Goal: Task Accomplishment & Management: Complete application form

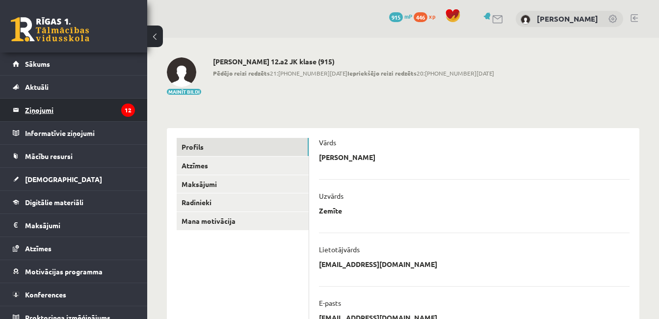
click at [59, 111] on legend "Ziņojumi 12" at bounding box center [80, 110] width 110 height 23
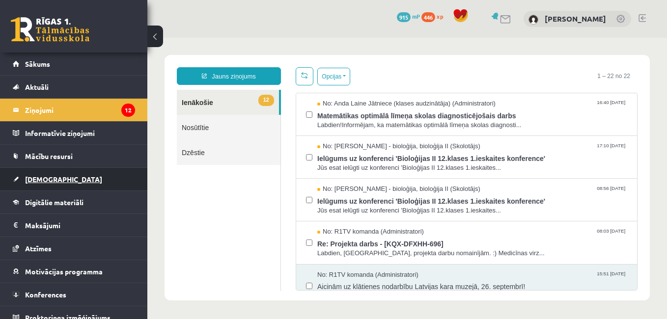
click at [43, 177] on span "[DEMOGRAPHIC_DATA]" at bounding box center [63, 179] width 77 height 9
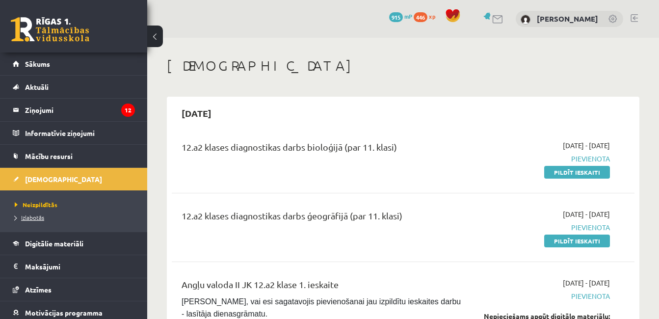
click at [41, 216] on span "Izlabotās" at bounding box center [29, 218] width 29 height 8
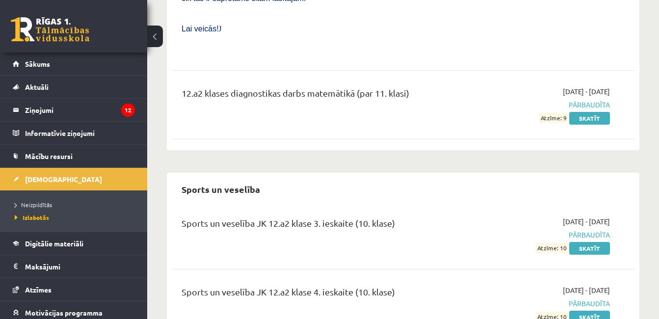
scroll to position [1685, 0]
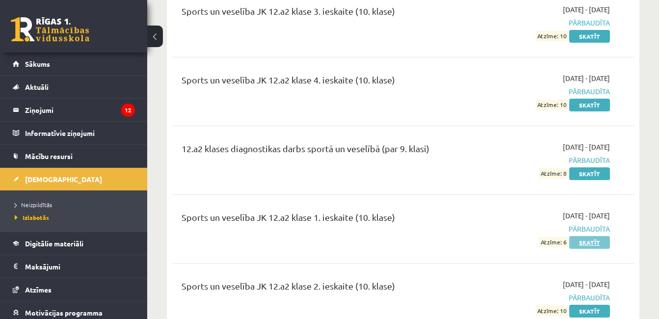
click at [587, 236] on link "Skatīt" at bounding box center [589, 242] width 41 height 13
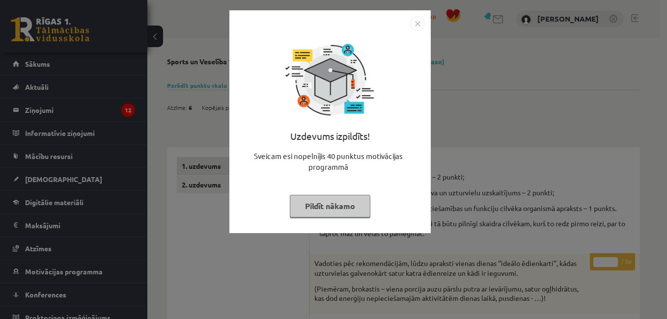
click at [332, 197] on button "Pildīt nākamo" at bounding box center [330, 206] width 81 height 23
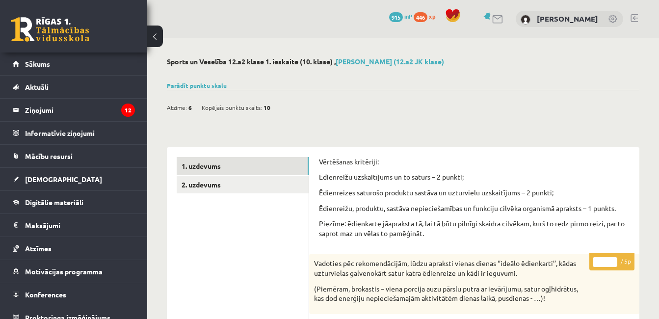
click at [225, 188] on link "2. uzdevums" at bounding box center [243, 185] width 132 height 18
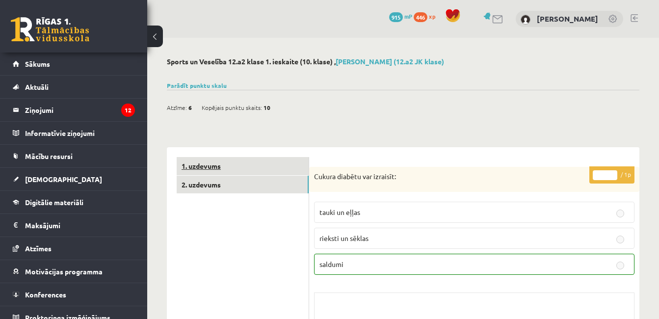
click at [234, 173] on link "1. uzdevums" at bounding box center [243, 166] width 132 height 18
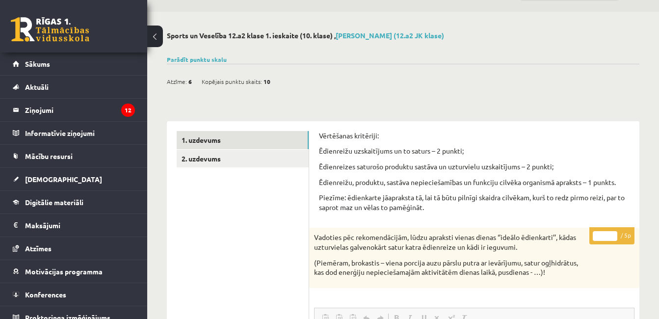
scroll to position [49, 0]
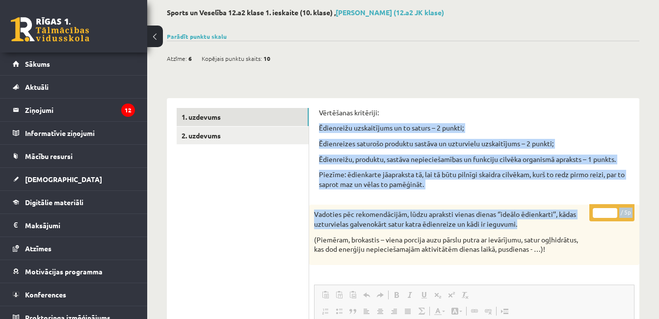
drag, startPoint x: 320, startPoint y: 128, endPoint x: 518, endPoint y: 221, distance: 219.2
copy form "Ēdienreižu uzskaitījums un to saturs – 2 punkti; Ēdienreizes saturošo produktu …"
click at [41, 106] on legend "Ziņojumi 12" at bounding box center [80, 110] width 110 height 23
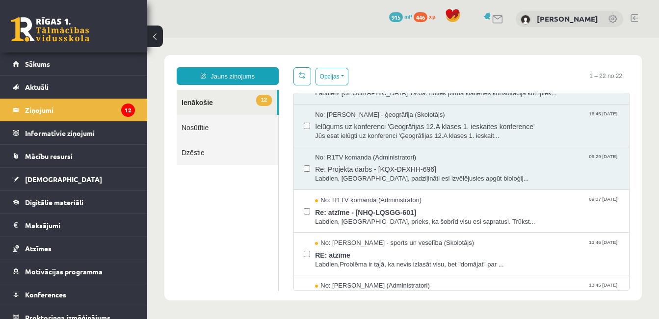
scroll to position [295, 0]
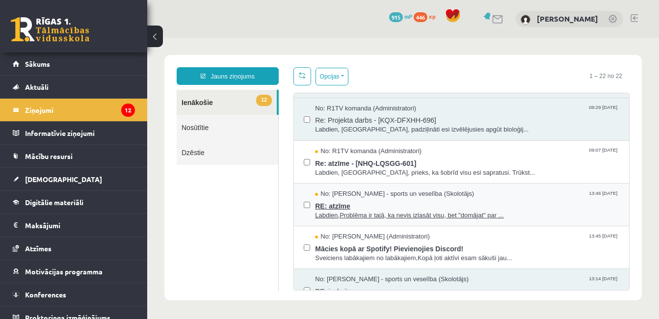
click at [394, 203] on span "RE: atzīme" at bounding box center [467, 205] width 304 height 12
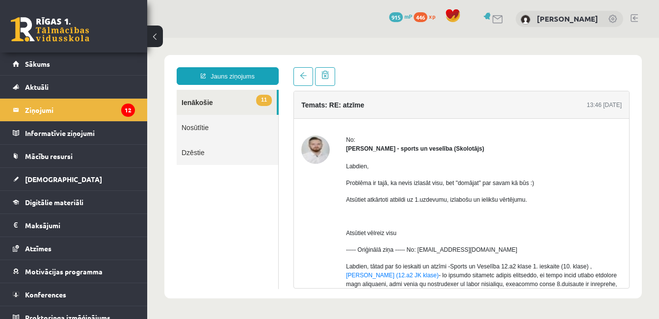
scroll to position [147, 0]
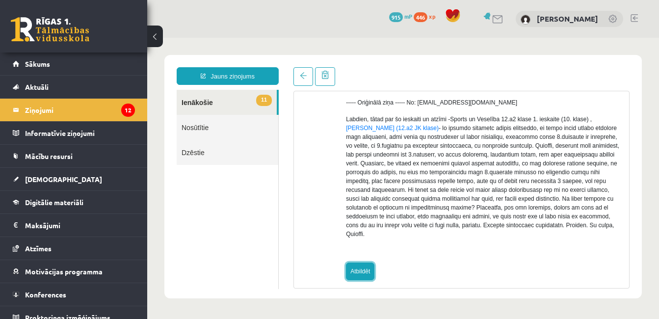
click at [355, 263] on link "Atbildēt" at bounding box center [360, 272] width 28 height 18
type input "**********"
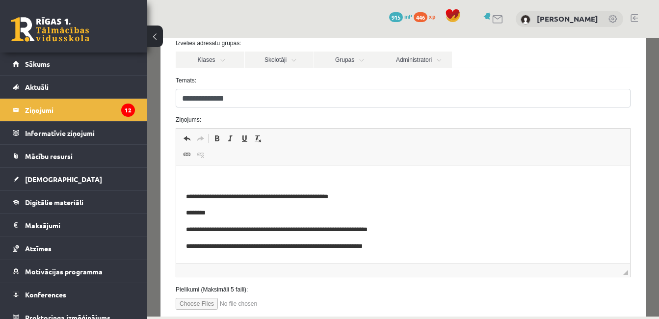
scroll to position [98, 0]
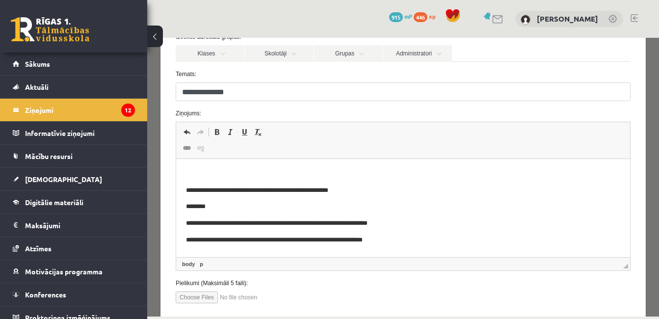
click at [209, 169] on p "Bagātinātā teksta redaktors, wiswyg-editor-47434076565000-1758302484-467" at bounding box center [403, 174] width 434 height 10
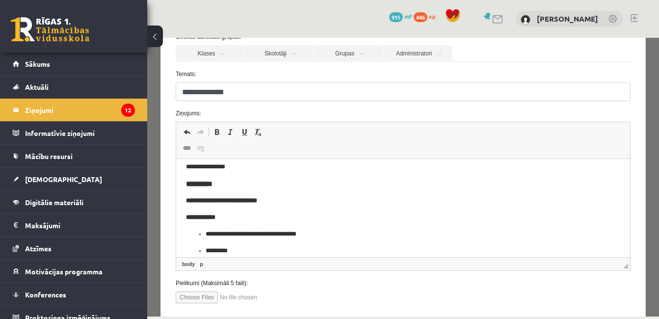
scroll to position [0, 0]
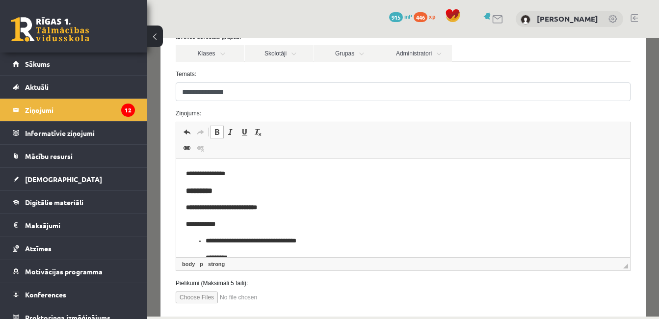
click at [188, 223] on strong "**********" at bounding box center [200, 224] width 29 height 6
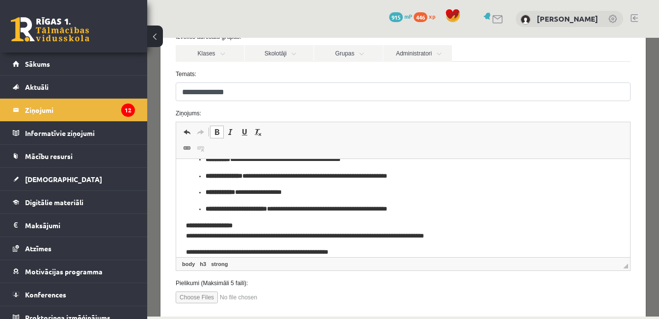
scroll to position [196, 0]
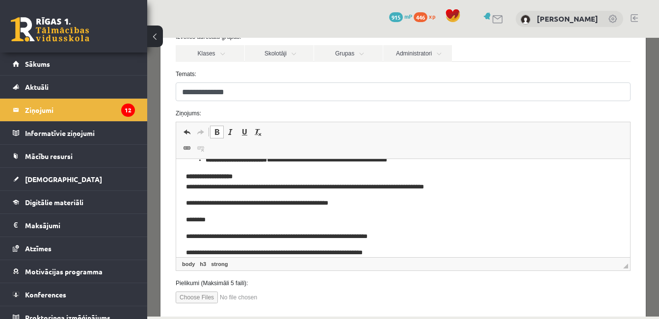
click at [466, 186] on p "**********" at bounding box center [396, 182] width 420 height 21
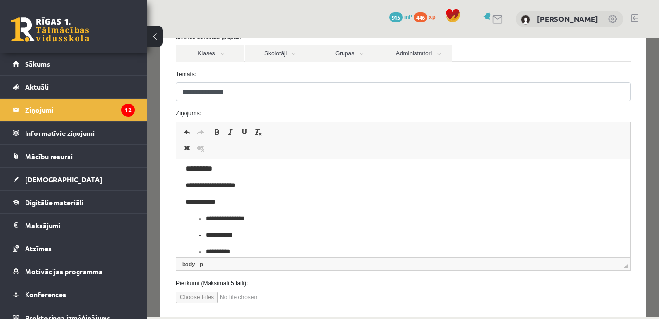
scroll to position [209, 0]
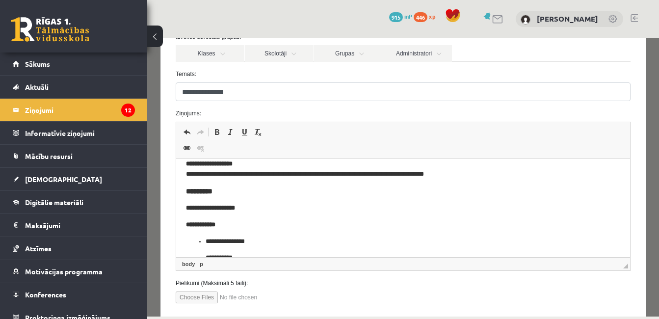
click at [203, 207] on strong "**********" at bounding box center [210, 208] width 49 height 6
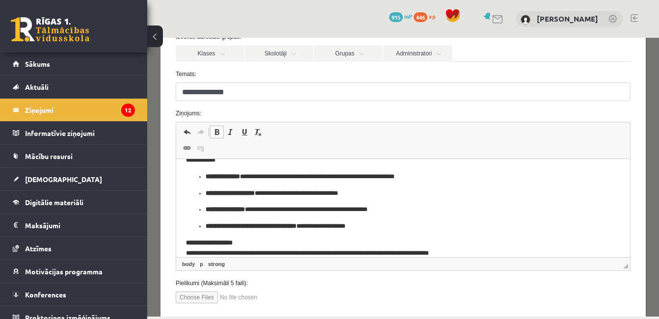
scroll to position [406, 0]
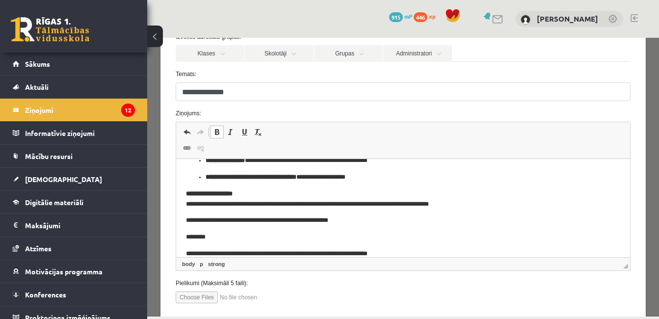
click at [482, 204] on p "**********" at bounding box center [396, 199] width 420 height 21
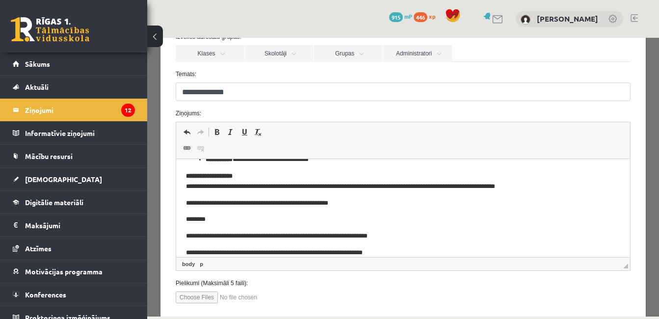
scroll to position [905, 0]
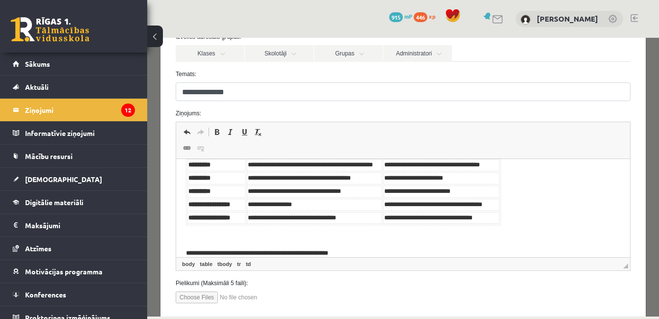
scroll to position [990, 0]
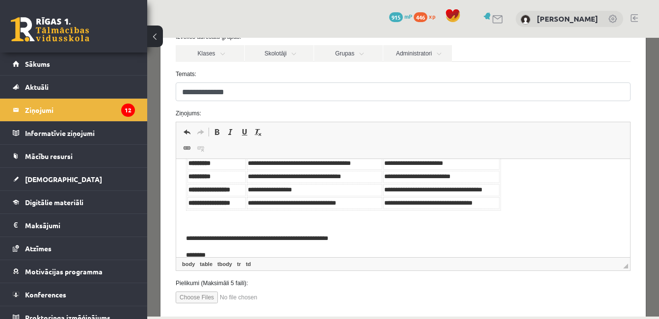
click at [247, 178] on td "**********" at bounding box center [314, 177] width 135 height 12
click at [244, 183] on td "*********" at bounding box center [217, 177] width 58 height 12
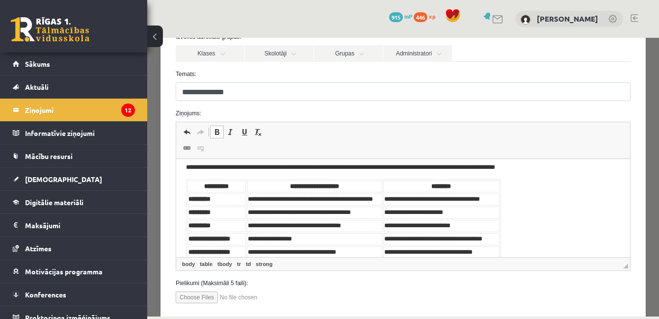
click at [229, 199] on td "*********" at bounding box center [217, 199] width 58 height 12
click at [241, 200] on td "*********" at bounding box center [217, 199] width 58 height 12
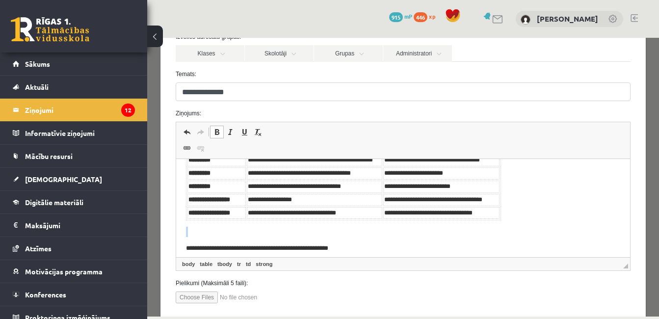
scroll to position [986, 0]
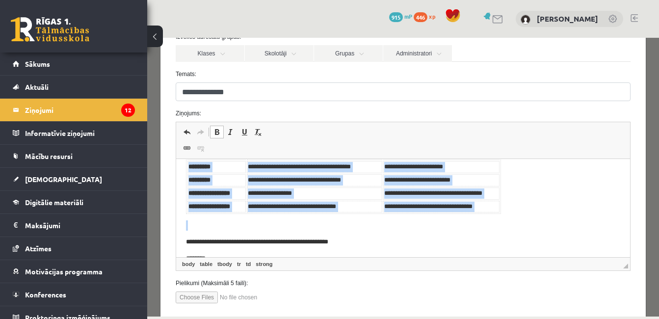
drag, startPoint x: 239, startPoint y: 223, endPoint x: 184, endPoint y: 169, distance: 77.1
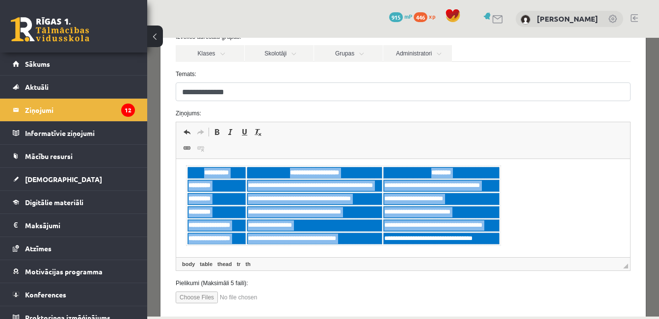
scroll to position [937, 0]
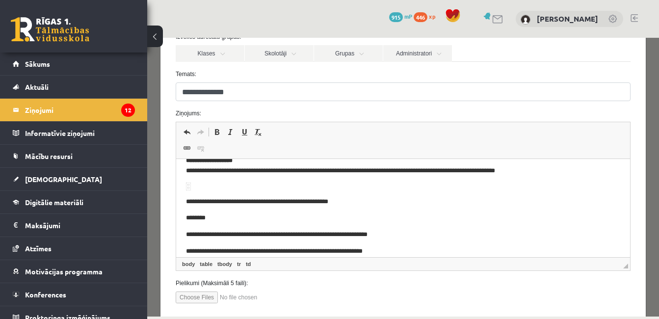
click at [188, 186] on th "Bagātinātā teksta redaktors, wiswyg-editor-47434076565000-1758302484-467" at bounding box center [189, 185] width 2 height 2
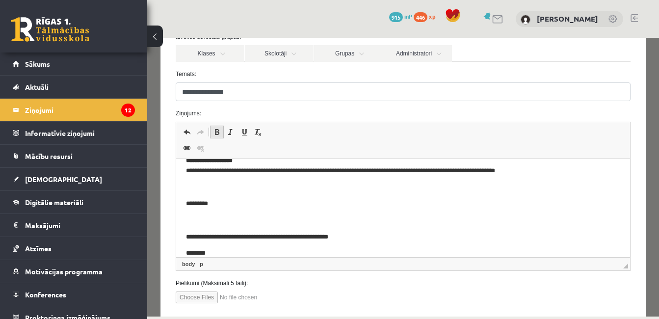
click at [221, 132] on link "Treknraksts Klaviatūras saīsne vadīšanas taustiņš+B" at bounding box center [217, 132] width 14 height 13
click at [219, 206] on p "*********" at bounding box center [396, 204] width 420 height 10
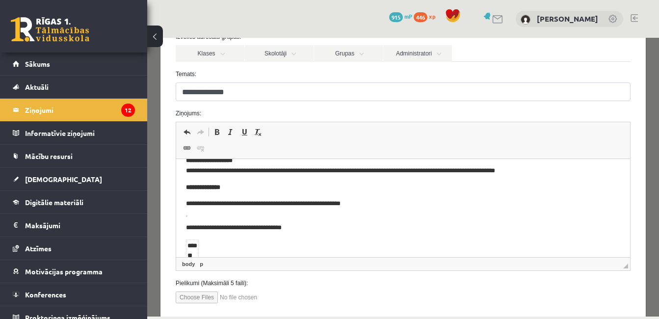
drag, startPoint x: 184, startPoint y: 231, endPoint x: 302, endPoint y: 226, distance: 117.9
click at [378, 204] on p "**********" at bounding box center [396, 204] width 420 height 10
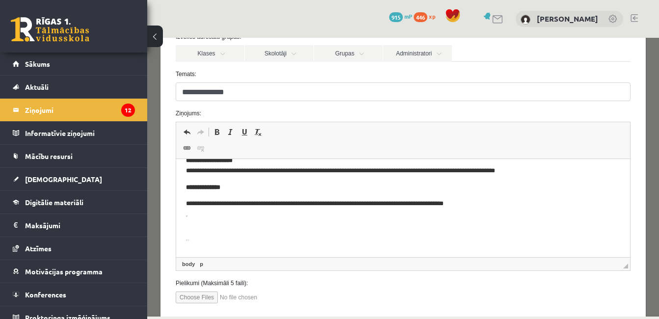
click at [413, 205] on p "**********" at bounding box center [396, 204] width 420 height 10
click at [470, 204] on p "**********" at bounding box center [396, 204] width 420 height 10
click at [473, 205] on p "**********" at bounding box center [396, 204] width 420 height 10
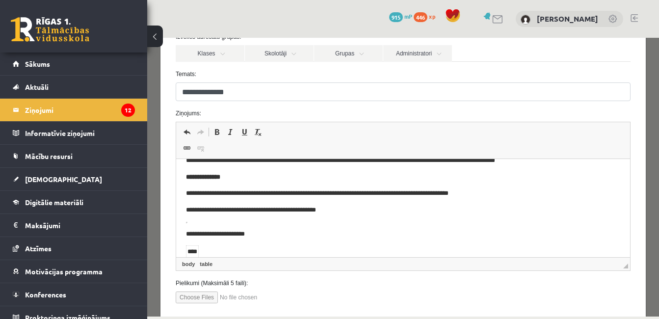
click at [330, 210] on p "**********" at bounding box center [396, 210] width 420 height 10
drag, startPoint x: 206, startPoint y: 245, endPoint x: 188, endPoint y: 232, distance: 22.9
drag, startPoint x: 383, startPoint y: 212, endPoint x: 363, endPoint y: 213, distance: 20.2
click at [363, 213] on p "**********" at bounding box center [396, 210] width 420 height 10
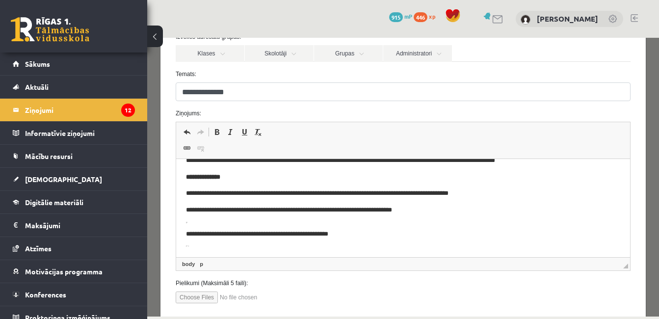
click at [427, 213] on p "**********" at bounding box center [396, 210] width 420 height 10
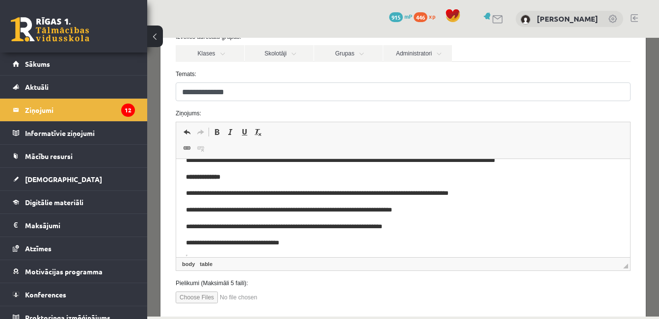
scroll to position [981, 0]
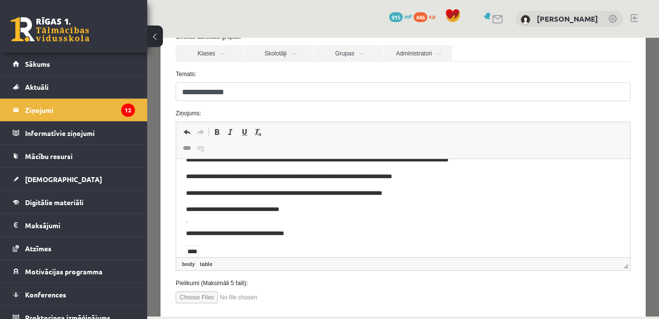
click at [295, 212] on p "**********" at bounding box center [396, 210] width 420 height 10
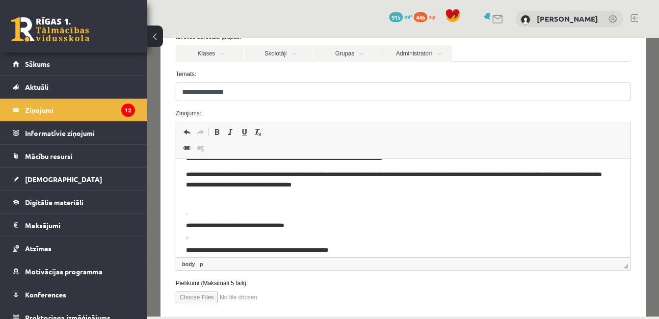
scroll to position [1030, 0]
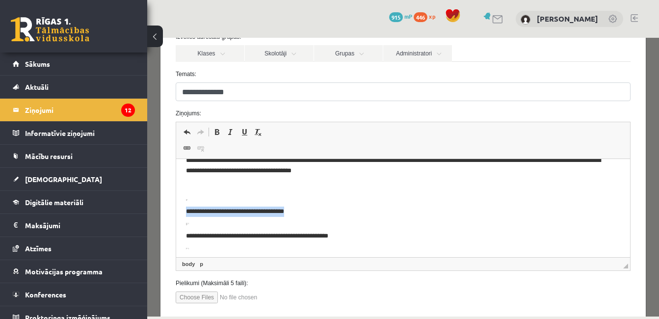
drag, startPoint x: 215, startPoint y: 224, endPoint x: 185, endPoint y: 208, distance: 34.5
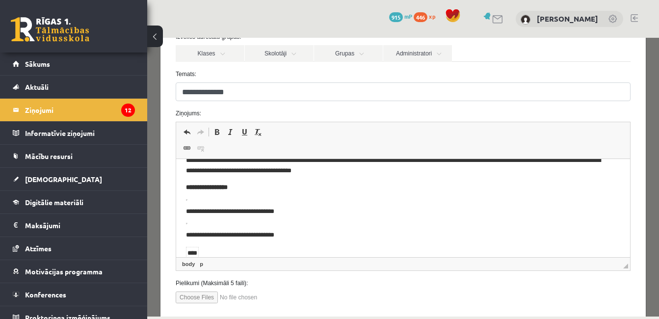
scroll to position [1031, 0]
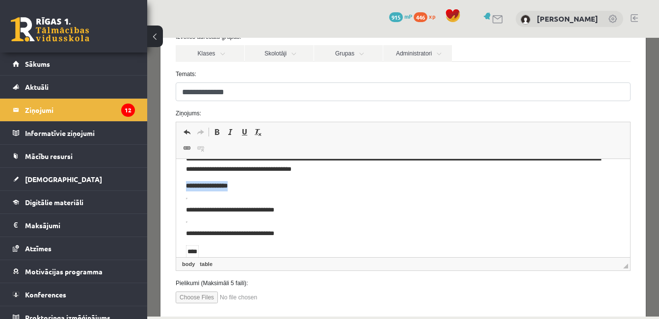
drag, startPoint x: 188, startPoint y: 187, endPoint x: 238, endPoint y: 187, distance: 50.6
click at [238, 187] on p "**********" at bounding box center [396, 186] width 420 height 10
click at [217, 133] on span at bounding box center [217, 132] width 8 height 8
click at [217, 134] on span at bounding box center [217, 132] width 8 height 8
click at [218, 130] on span at bounding box center [217, 132] width 8 height 8
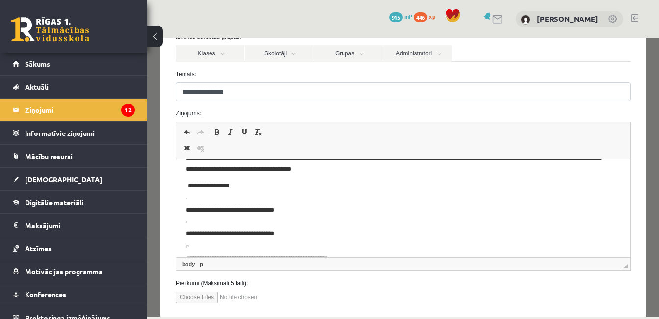
click at [211, 161] on p "**********" at bounding box center [396, 164] width 420 height 21
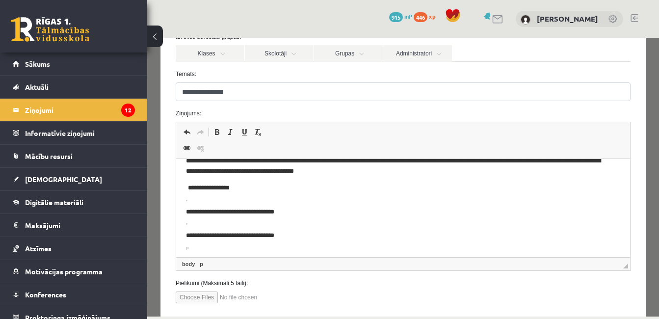
click at [215, 186] on p "**********" at bounding box center [396, 188] width 420 height 10
click at [242, 187] on p "**********" at bounding box center [396, 188] width 420 height 10
drag, startPoint x: 185, startPoint y: 213, endPoint x: 292, endPoint y: 215, distance: 106.6
copy p "**********"
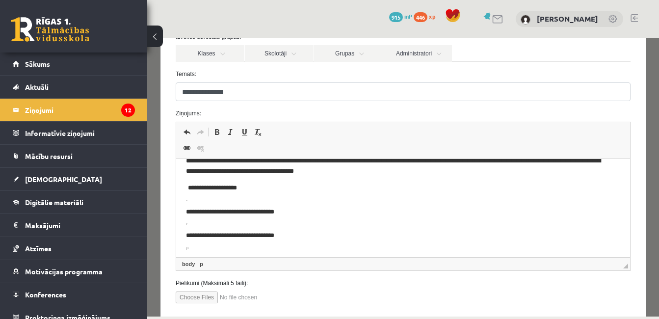
click at [259, 191] on p "**********" at bounding box center [396, 188] width 420 height 10
drag, startPoint x: 217, startPoint y: 225, endPoint x: 185, endPoint y: 211, distance: 34.3
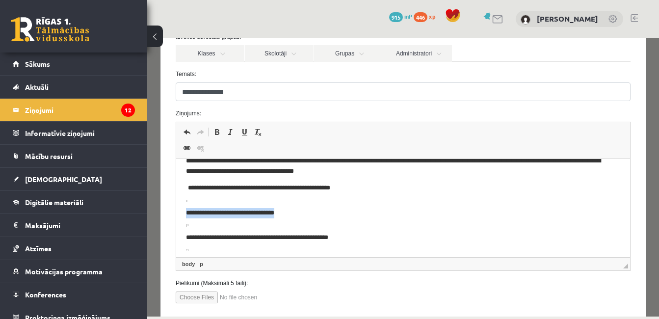
drag, startPoint x: 295, startPoint y: 214, endPoint x: 187, endPoint y: 213, distance: 107.5
click at [187, 213] on p "**********" at bounding box center [396, 213] width 420 height 10
copy p "**********"
click at [350, 187] on p "**********" at bounding box center [396, 188] width 420 height 10
click at [377, 188] on p "**********" at bounding box center [396, 188] width 420 height 10
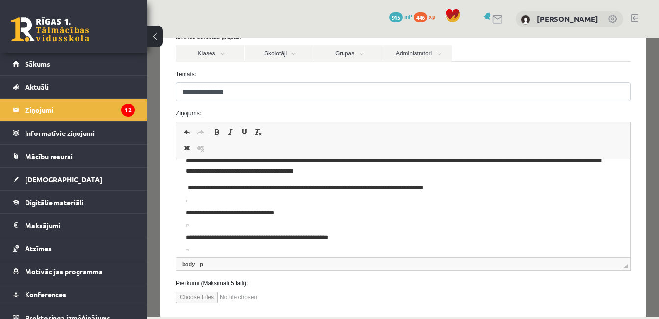
click at [406, 187] on p "**********" at bounding box center [396, 188] width 420 height 10
click at [456, 189] on p "**********" at bounding box center [396, 188] width 420 height 10
drag, startPoint x: 243, startPoint y: 226, endPoint x: 203, endPoint y: 326, distance: 108.2
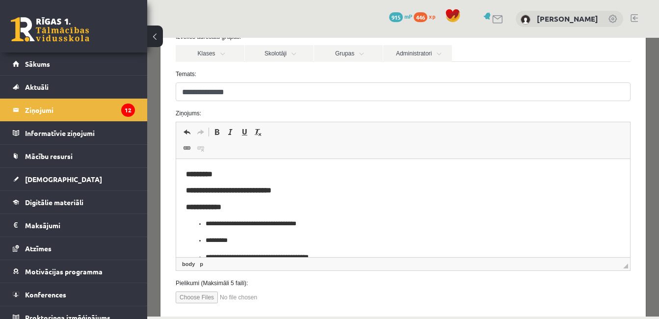
scroll to position [0, 0]
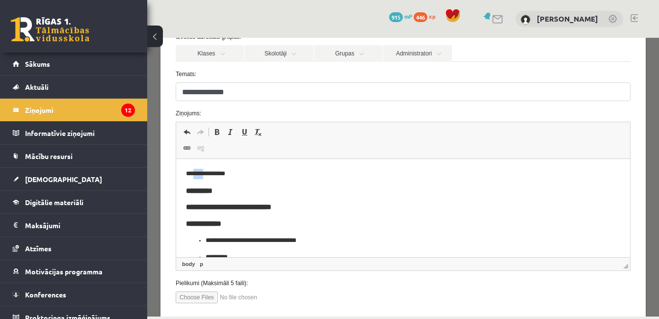
drag, startPoint x: 207, startPoint y: 174, endPoint x: 197, endPoint y: 174, distance: 9.8
click at [197, 174] on p "**********" at bounding box center [396, 174] width 420 height 10
click at [254, 176] on p "**********" at bounding box center [396, 174] width 420 height 10
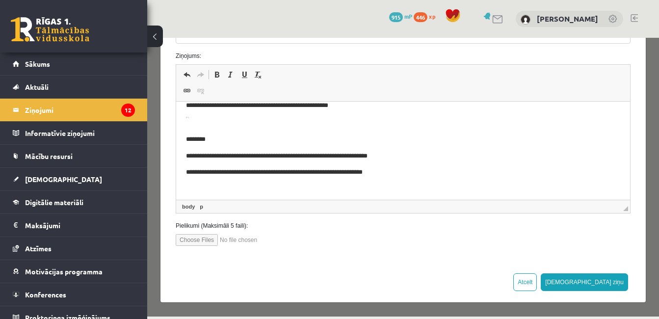
scroll to position [1080, 0]
click at [600, 279] on button "Sūtīt ziņu" at bounding box center [584, 282] width 87 height 18
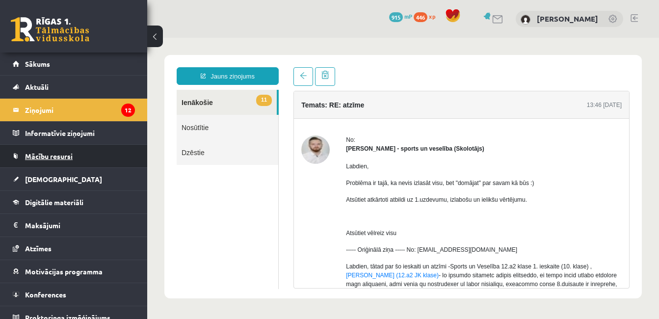
scroll to position [0, 0]
click at [69, 111] on legend "Ziņojumi 12" at bounding box center [80, 110] width 110 height 23
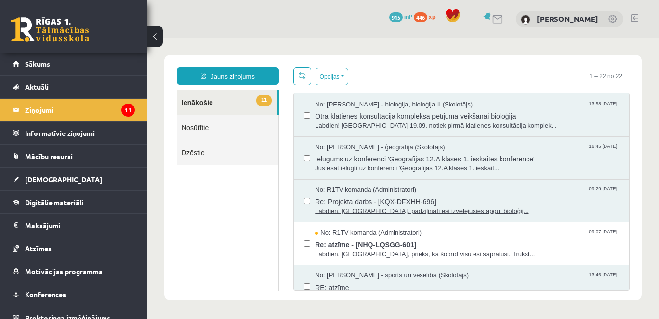
scroll to position [196, 0]
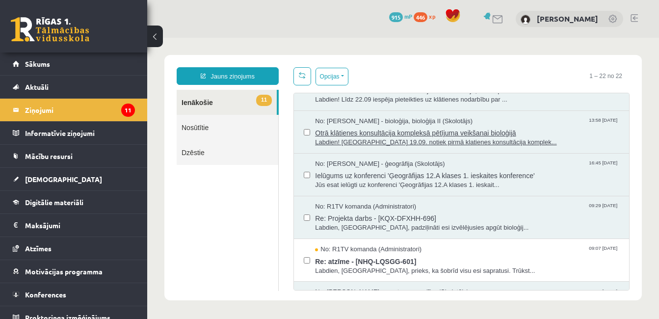
click at [414, 136] on span "Otrā klātienes konsultācija kompleksā pētījuma veikšanai bioloģijā" at bounding box center [467, 132] width 304 height 12
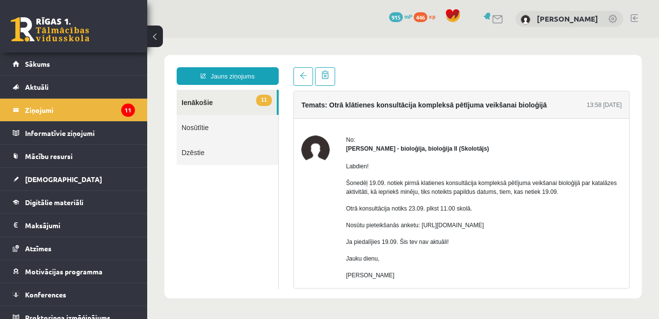
scroll to position [0, 0]
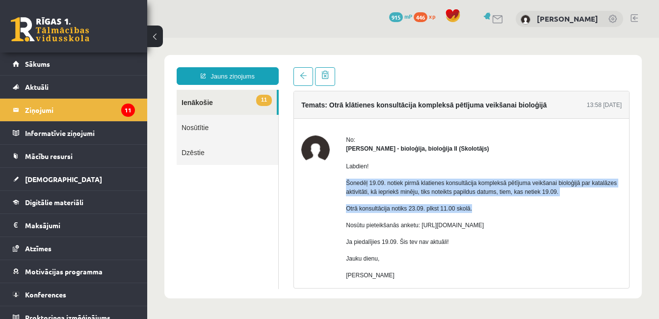
drag, startPoint x: 345, startPoint y: 181, endPoint x: 481, endPoint y: 210, distance: 138.9
click at [481, 210] on div "No: Elza Saulīte - bioloģija, bioloģija II (Skolotājs) Labdien! Šonedēļ 19.09. …" at bounding box center [461, 244] width 321 height 219
copy div "Šonedēļ 19.09. notiek pirmā klatienes konsultācija kompleksā pētījuma veikšanai…"
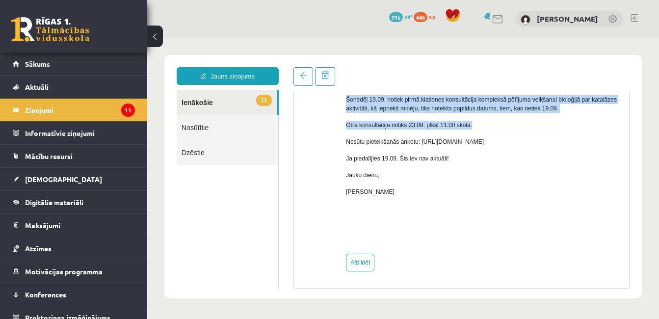
scroll to position [92, 0]
click at [364, 266] on link "Atbildēt" at bounding box center [360, 263] width 28 height 18
type input "**********"
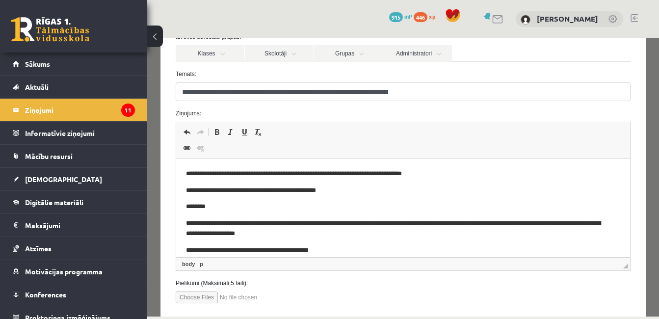
scroll to position [147, 0]
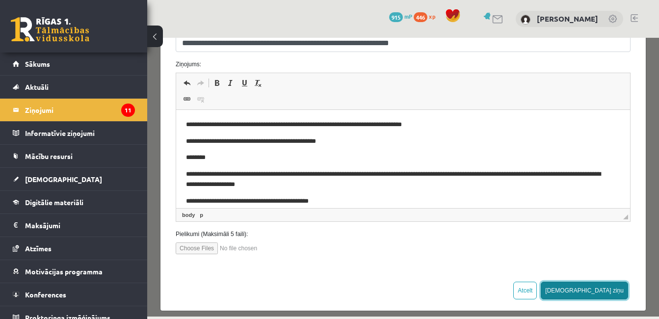
click at [612, 291] on button "Sūtīt ziņu" at bounding box center [584, 291] width 87 height 18
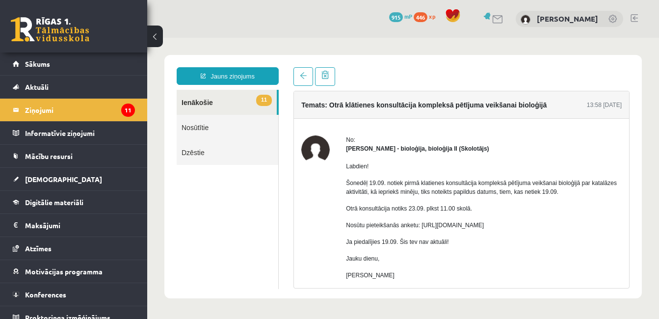
scroll to position [0, 0]
click at [60, 112] on legend "Ziņojumi 11" at bounding box center [80, 110] width 110 height 23
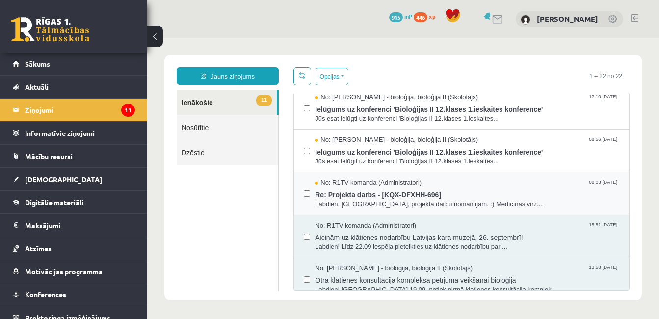
click at [374, 191] on span "Re: Projekta darbs - [KQX-DFXHH-696]" at bounding box center [467, 194] width 304 height 12
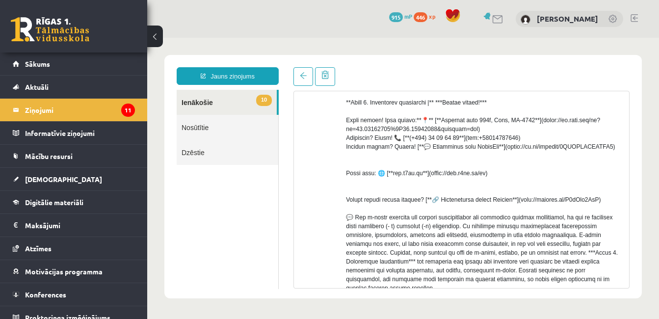
scroll to position [349, 0]
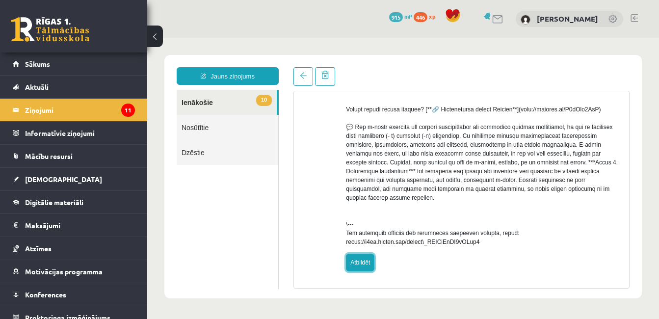
click at [351, 262] on link "Atbildēt" at bounding box center [360, 263] width 28 height 18
type input "**********"
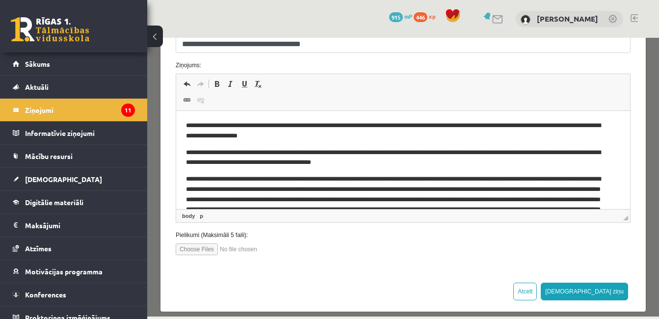
scroll to position [147, 0]
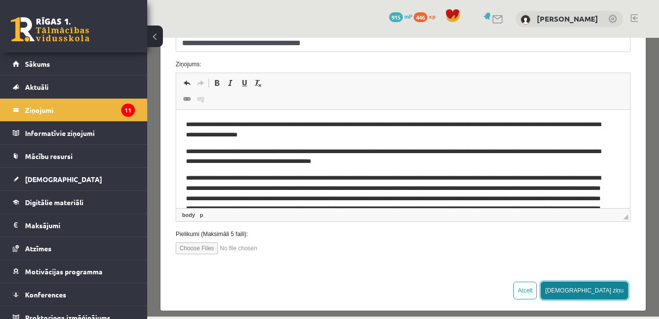
click at [606, 293] on button "Sūtīt ziņu" at bounding box center [584, 291] width 87 height 18
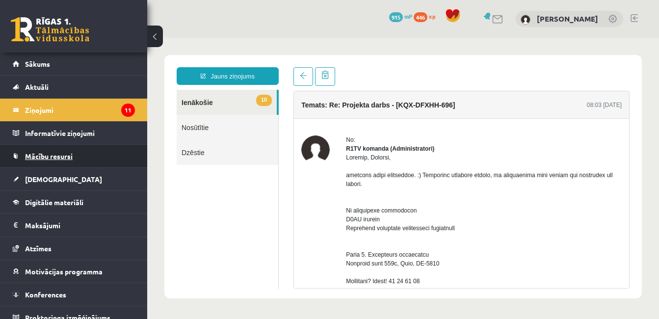
scroll to position [0, 0]
click at [65, 119] on legend "Ziņojumi 11" at bounding box center [80, 110] width 110 height 23
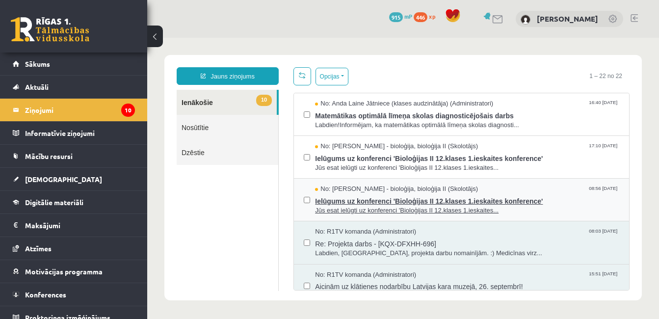
click at [364, 206] on span "Jūs esat ielūgti uz konferenci 'Bioloģijas II 12.klases 1.ieskaites..." at bounding box center [467, 210] width 304 height 9
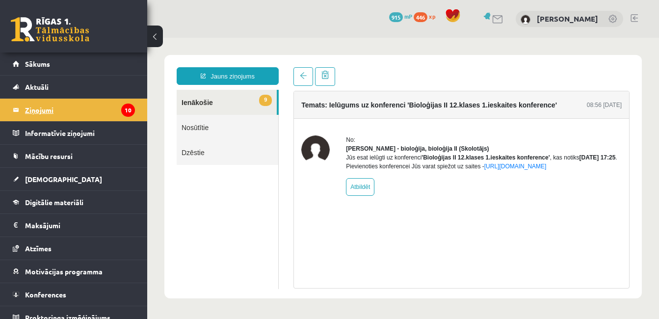
click at [90, 110] on legend "Ziņojumi 10" at bounding box center [80, 110] width 110 height 23
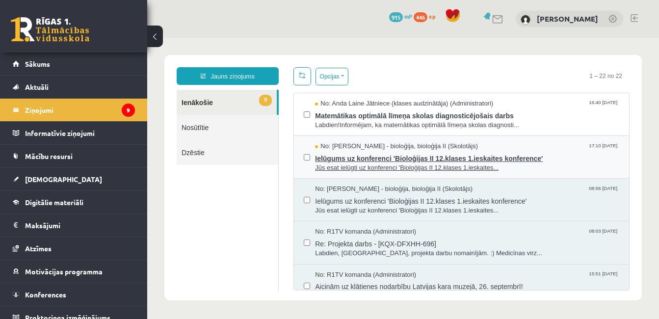
click at [371, 159] on span "Ielūgums uz konferenci 'Bioloģijas II 12.klases 1.ieskaites konference'" at bounding box center [467, 157] width 304 height 12
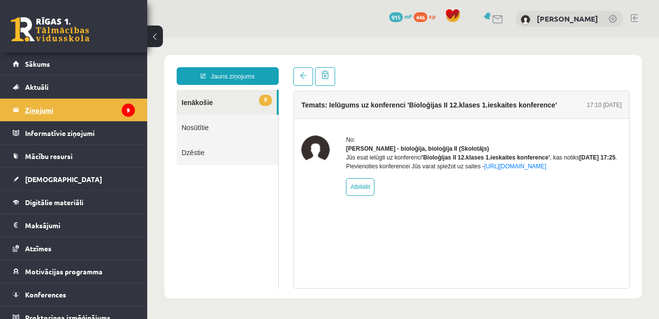
click at [101, 112] on legend "Ziņojumi 9" at bounding box center [80, 110] width 110 height 23
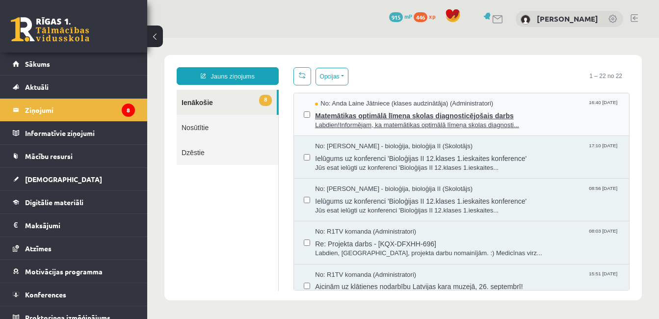
click at [379, 118] on span "Matemātikas optimālā līmeņa skolas diagnosticējošais darbs" at bounding box center [467, 114] width 304 height 12
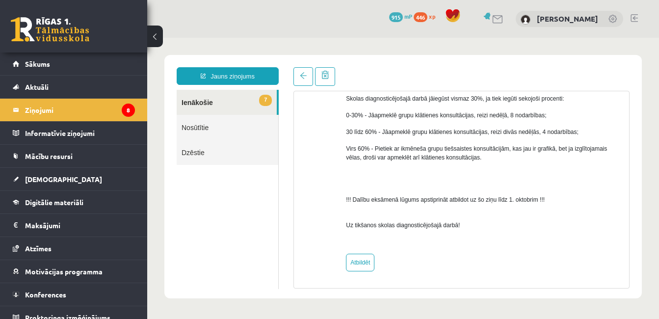
scroll to position [489, 0]
click at [362, 263] on link "Atbildēt" at bounding box center [360, 263] width 28 height 18
type input "**********"
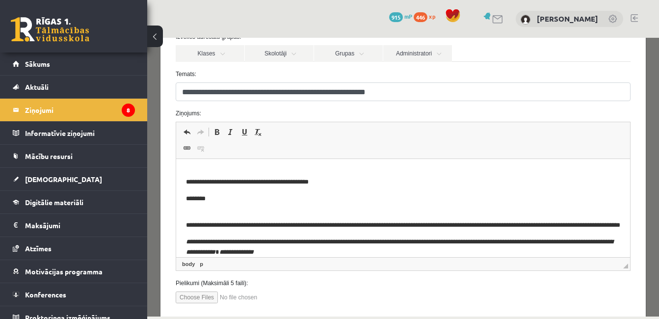
scroll to position [147, 0]
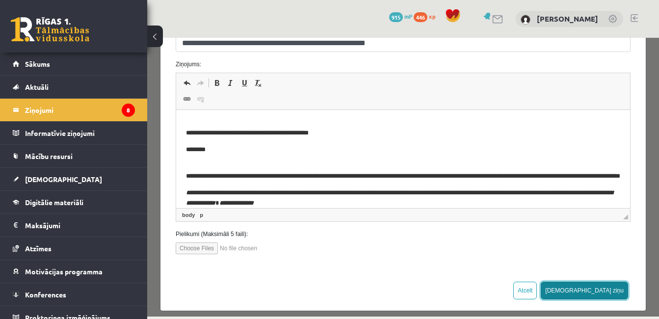
click at [599, 287] on button "Sūtīt ziņu" at bounding box center [584, 291] width 87 height 18
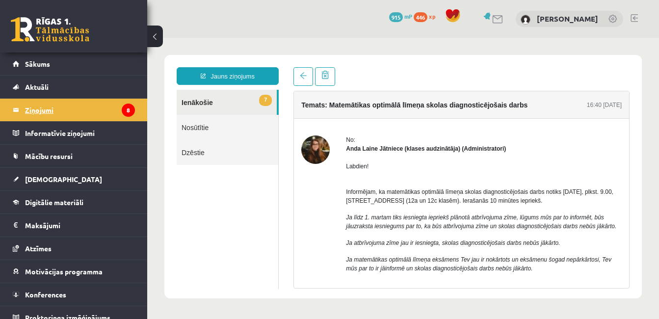
scroll to position [0, 0]
click at [43, 106] on legend "Ziņojumi 8" at bounding box center [80, 110] width 110 height 23
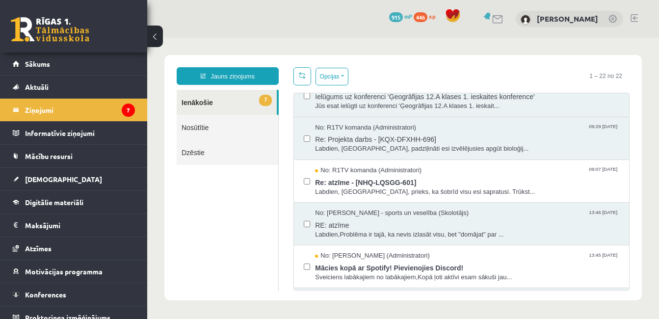
scroll to position [295, 0]
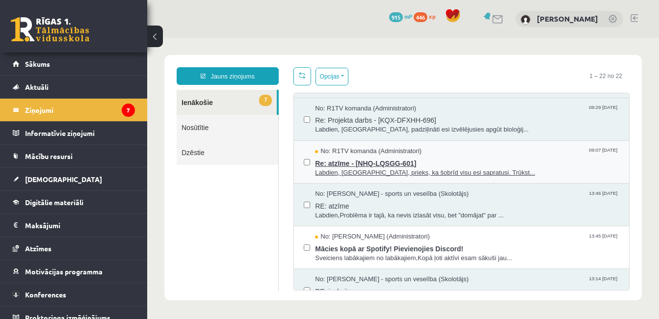
click at [412, 165] on span "Re: atzīme - [NHQ-LQSGG-601]" at bounding box center [467, 162] width 304 height 12
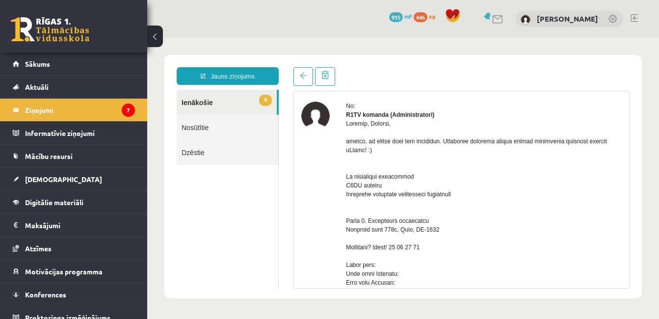
scroll to position [49, 0]
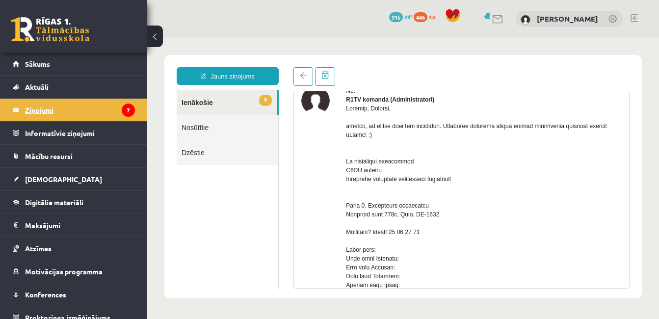
click at [93, 114] on legend "Ziņojumi 7" at bounding box center [80, 110] width 110 height 23
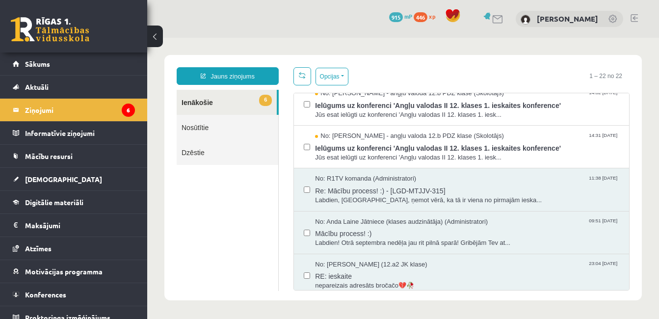
scroll to position [744, 0]
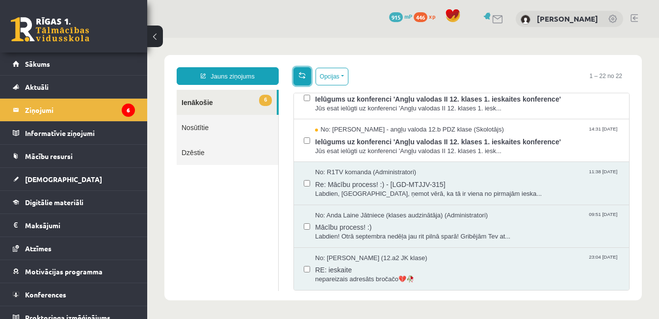
click at [302, 79] on link at bounding box center [303, 76] width 18 height 18
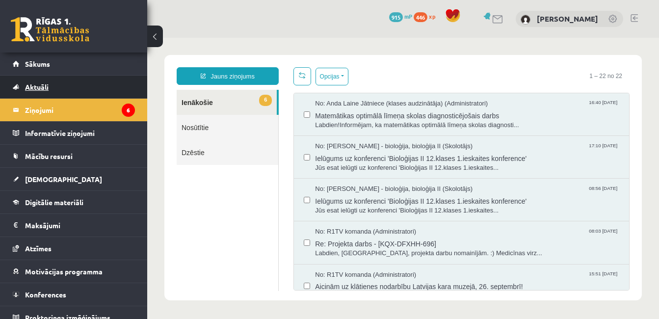
scroll to position [0, 0]
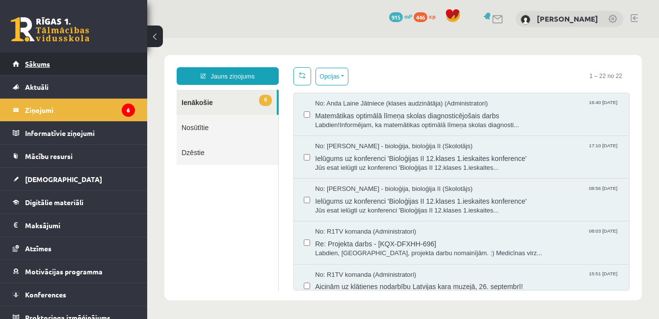
click at [41, 60] on span "Sākums" at bounding box center [37, 63] width 25 height 9
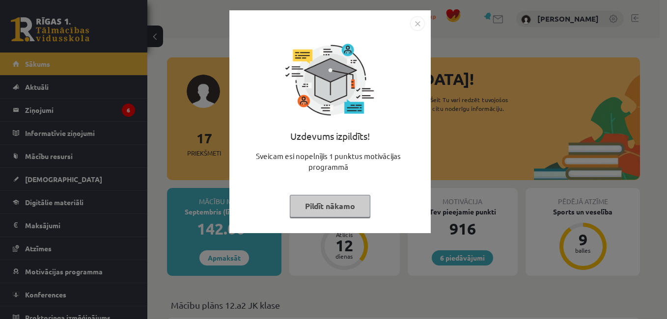
click at [337, 201] on button "Pildīt nākamo" at bounding box center [330, 206] width 81 height 23
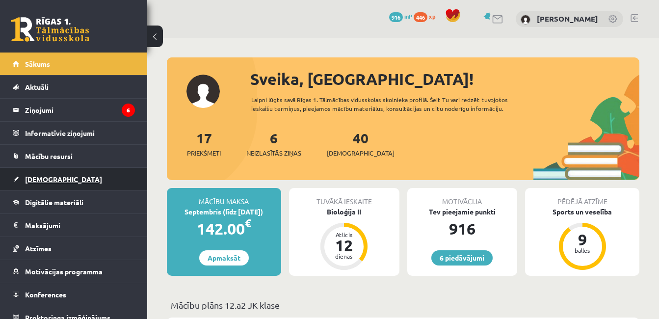
click at [46, 182] on span "[DEMOGRAPHIC_DATA]" at bounding box center [63, 179] width 77 height 9
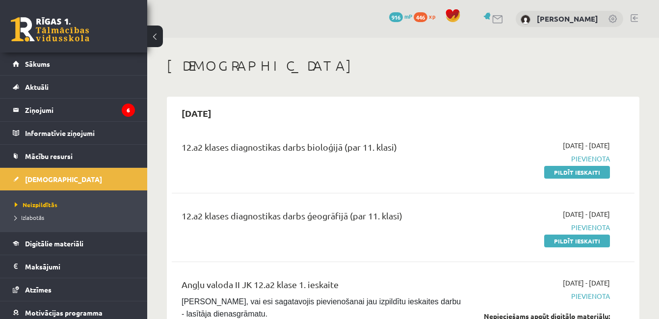
drag, startPoint x: 591, startPoint y: 243, endPoint x: 386, endPoint y: 47, distance: 283.0
click at [591, 243] on link "Pildīt ieskaiti" at bounding box center [577, 241] width 66 height 13
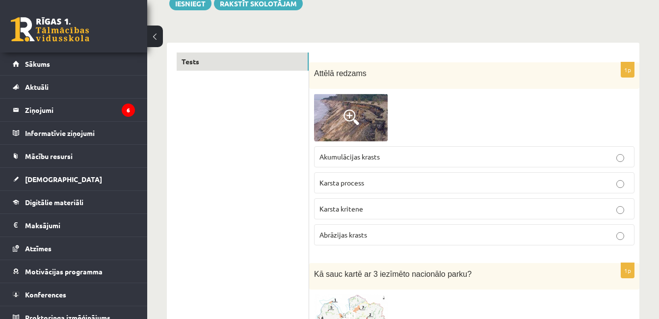
scroll to position [147, 0]
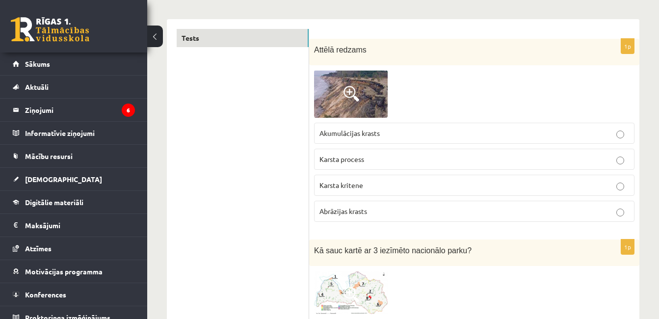
click at [350, 93] on span at bounding box center [352, 94] width 16 height 16
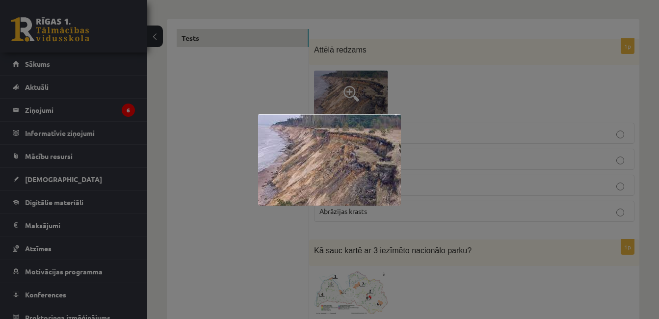
click at [460, 95] on div at bounding box center [329, 159] width 659 height 319
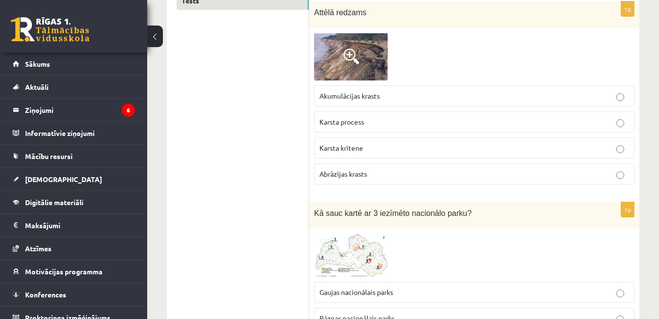
scroll to position [295, 0]
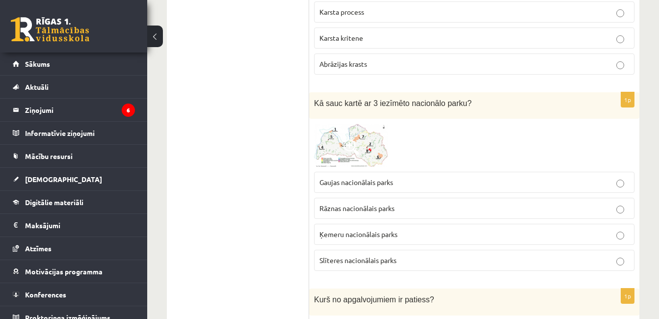
click at [359, 149] on img at bounding box center [351, 145] width 74 height 43
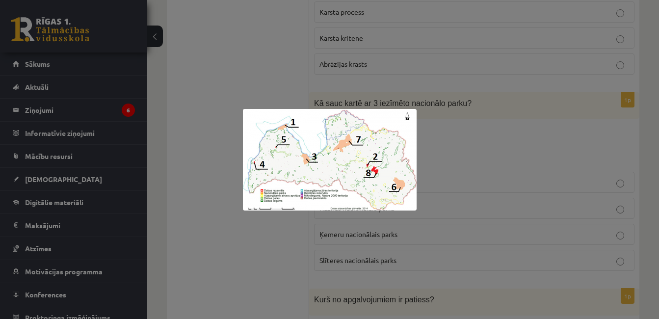
click at [443, 133] on div at bounding box center [329, 159] width 659 height 319
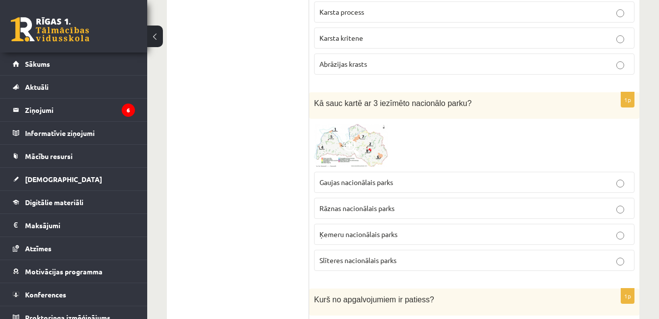
click at [397, 231] on span "Ķemeru nacionālais parks" at bounding box center [359, 234] width 78 height 9
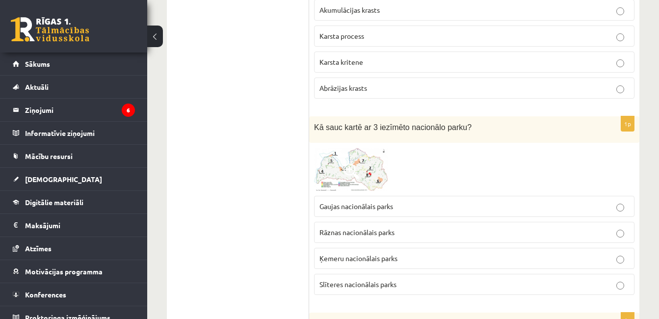
scroll to position [245, 0]
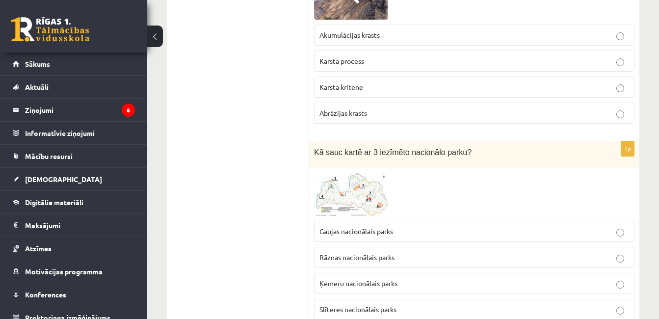
click at [339, 118] on p "Abrāzijas krasts" at bounding box center [475, 113] width 310 height 10
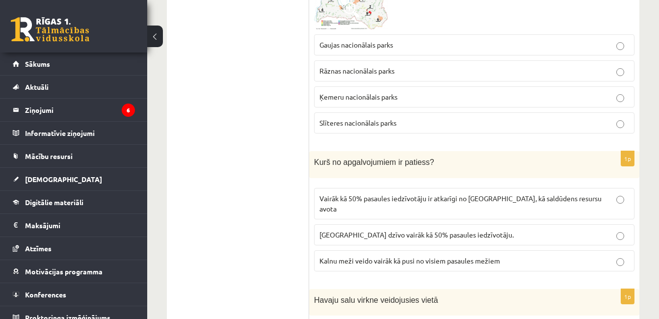
scroll to position [491, 0]
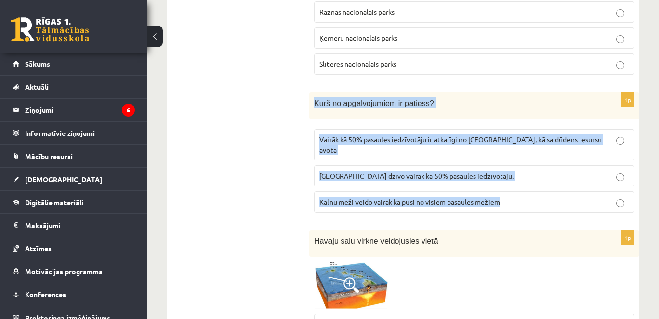
drag, startPoint x: 314, startPoint y: 99, endPoint x: 502, endPoint y: 191, distance: 209.0
click at [502, 191] on div "1p Kurš no apgalvojumiem ir patiess? Vairāk kā 50% pasaules iedzīvotāju ir atka…" at bounding box center [474, 156] width 330 height 128
copy div "Kurš no apgalvojumiem ir patiess? Vairāk kā 50% pasaules iedzīvotāju ir atkarīg…"
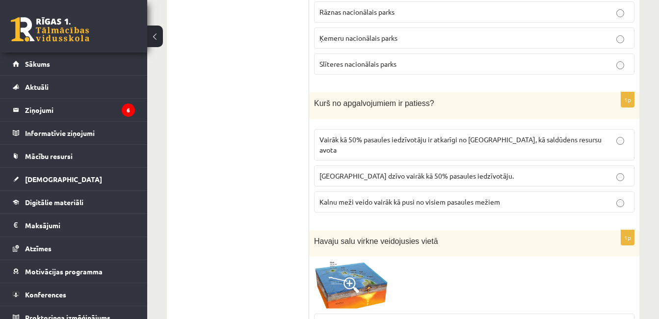
click at [357, 140] on span "Vairāk kā 50% pasaules iedzīvotāju ir atkarīgi no [GEOGRAPHIC_DATA], kā saldūde…" at bounding box center [461, 144] width 282 height 19
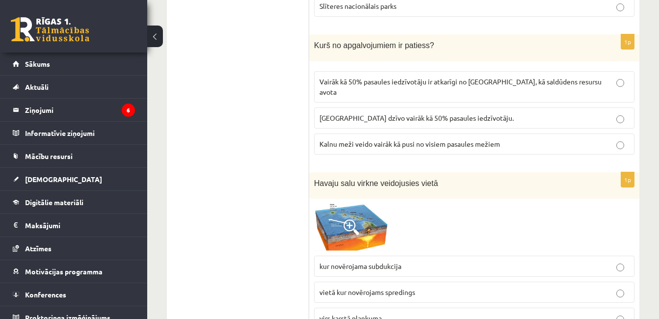
scroll to position [638, 0]
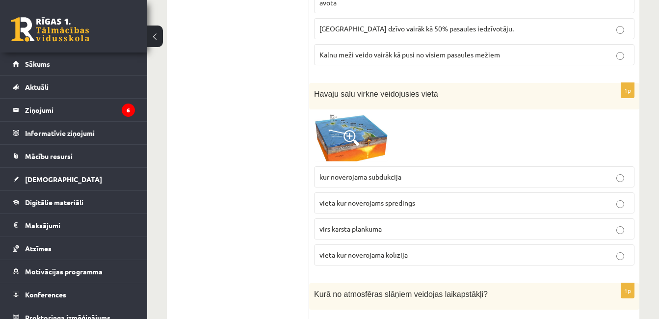
click at [379, 127] on img at bounding box center [351, 137] width 74 height 47
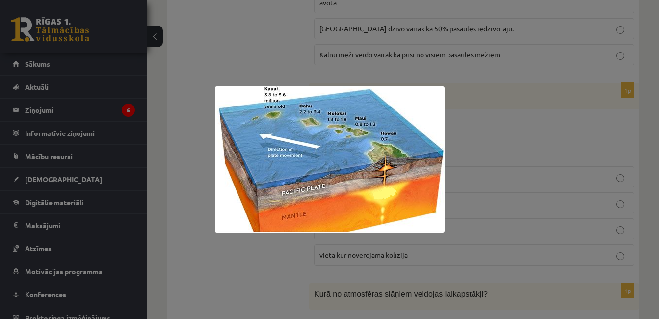
click at [499, 135] on div at bounding box center [329, 159] width 659 height 319
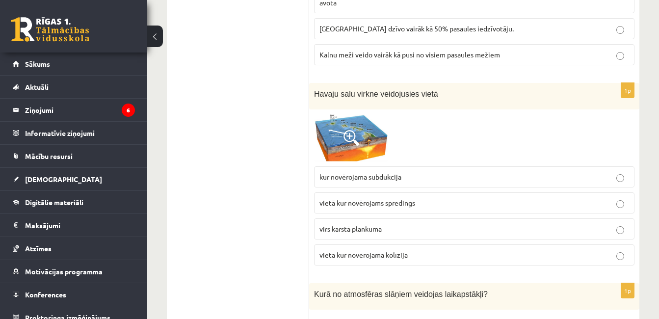
click at [379, 224] on span "virs karstā plankuma" at bounding box center [351, 228] width 62 height 9
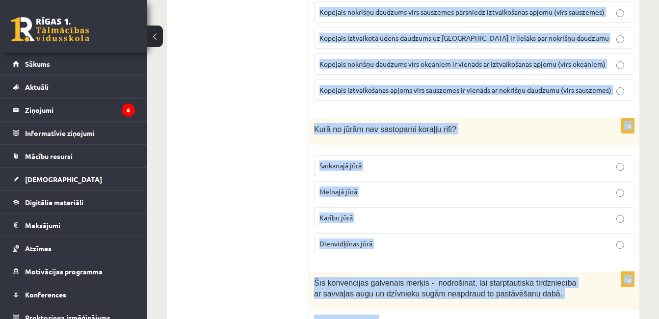
scroll to position [1417, 0]
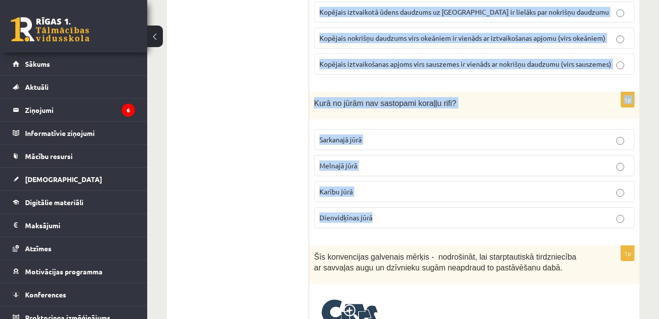
drag, startPoint x: 313, startPoint y: 85, endPoint x: 422, endPoint y: 219, distance: 172.7
copy form "Lore ip dolorsitam consect adipisci elitseddoeiu? Temporincid Utlaboreet Dolore…"
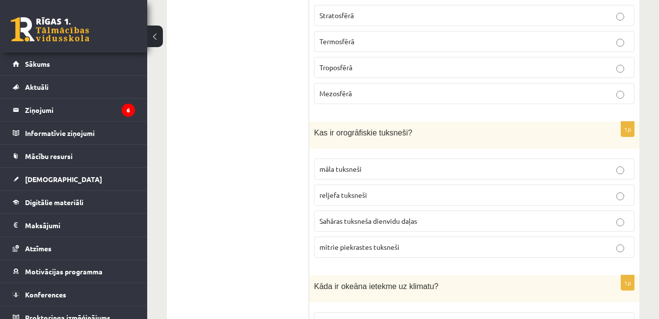
scroll to position [975, 0]
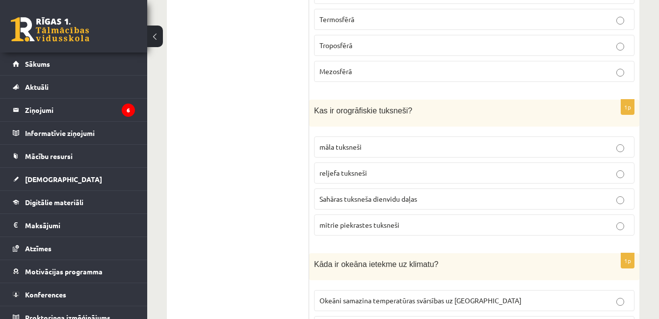
click at [328, 142] on span "māla tuksneši" at bounding box center [341, 146] width 42 height 9
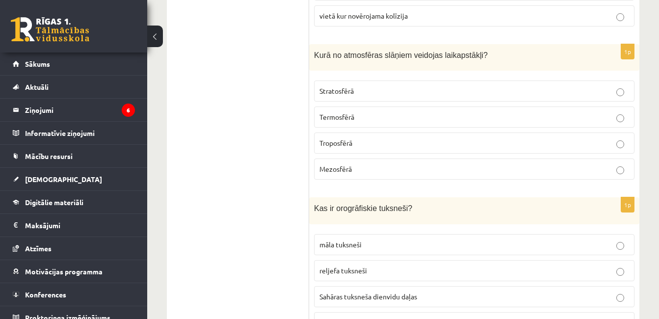
scroll to position [877, 0]
click at [347, 139] on span "Troposfērā" at bounding box center [336, 143] width 33 height 9
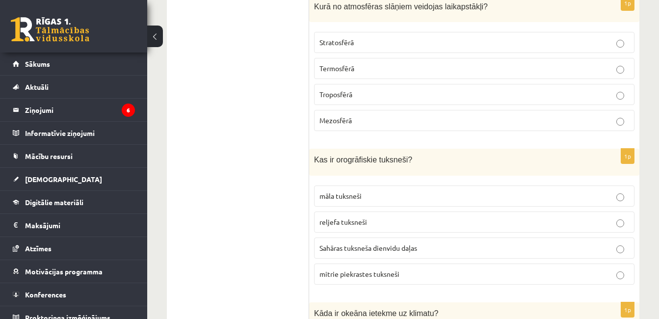
click at [353, 217] on span "reljefa tuksneši" at bounding box center [344, 221] width 48 height 9
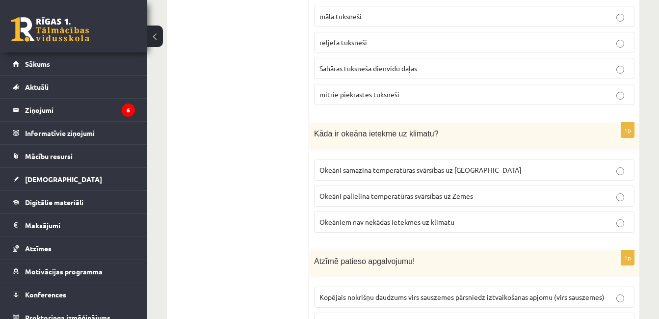
scroll to position [1122, 0]
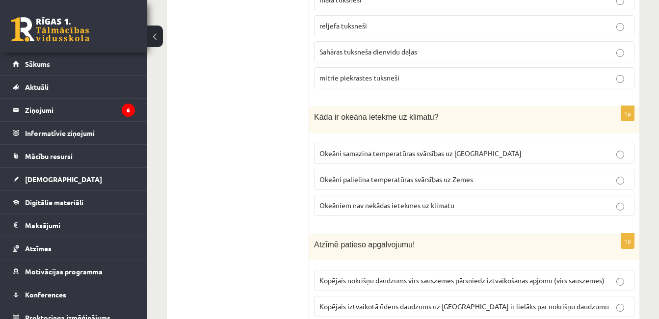
click at [346, 149] on span "Okeāni samazina temperatūras svārsības uz [GEOGRAPHIC_DATA]" at bounding box center [421, 153] width 202 height 9
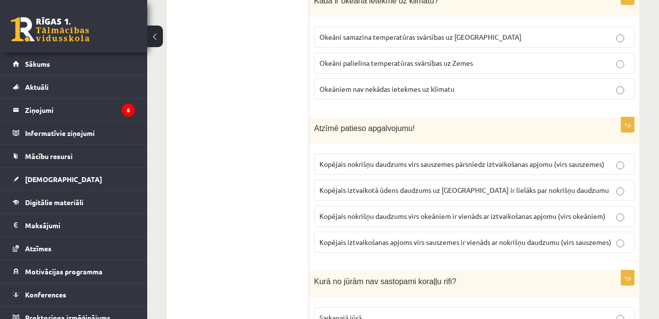
scroll to position [1270, 0]
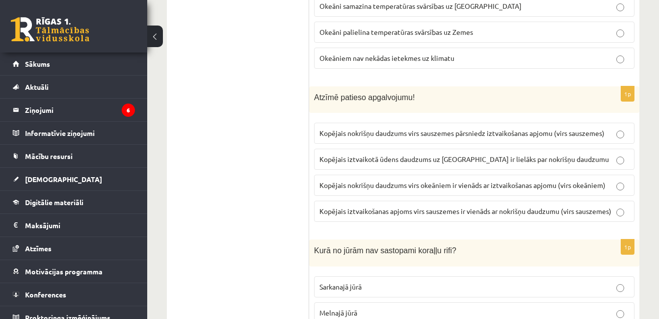
click at [379, 129] on span "Kopējais nokrišņu daudzums virs sauszemes pārsniedz iztvaikošanas apjomu (virs …" at bounding box center [462, 133] width 285 height 9
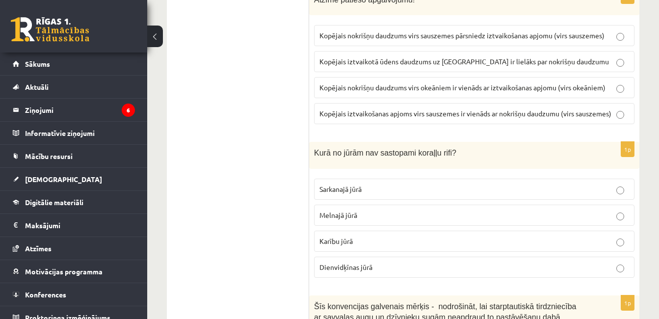
scroll to position [1368, 0]
click at [375, 210] on p "Melnajā jūrā" at bounding box center [475, 215] width 310 height 10
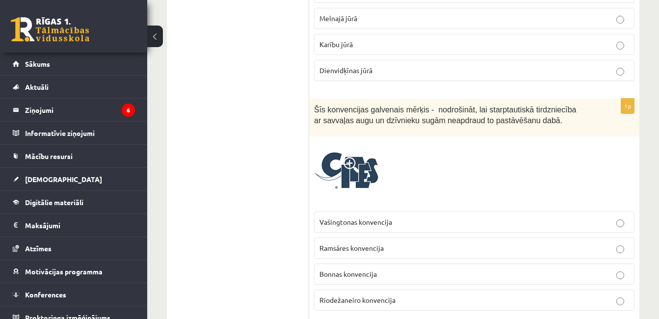
scroll to position [1613, 0]
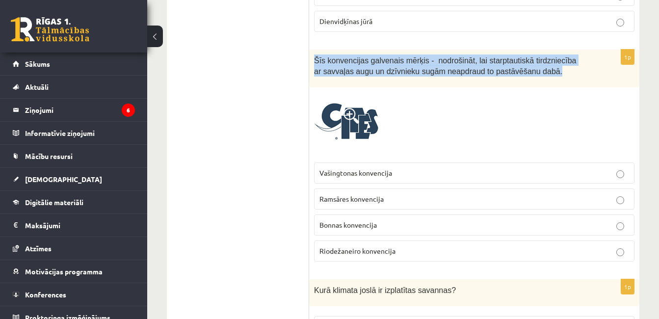
drag, startPoint x: 314, startPoint y: 49, endPoint x: 546, endPoint y: 58, distance: 232.4
click at [546, 58] on div "Šīs konvencijas galvenais mērķis - nodrošināt, lai starptautiskā tirdzniecība a…" at bounding box center [474, 69] width 330 height 38
copy span "Šīs konvencijas galvenais mērķis - nodrošināt, lai starptautiskā tirdzniecība a…"
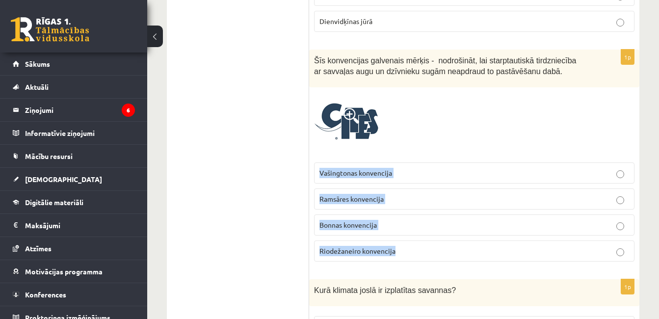
drag, startPoint x: 311, startPoint y: 164, endPoint x: 412, endPoint y: 244, distance: 128.9
click at [412, 244] on div "1p Šīs konvencijas galvenais mērķis - nodrošināt, lai starptautiskā tirdzniecīb…" at bounding box center [474, 160] width 330 height 220
copy fieldset "Vašingtonas konvencija Ramsāres konvencija Bonnas konvencija Riodežaneiro konve…"
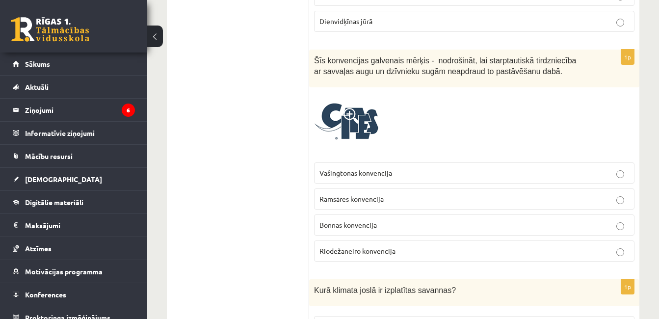
click at [325, 163] on label "Vašingtonas konvencija" at bounding box center [474, 173] width 321 height 21
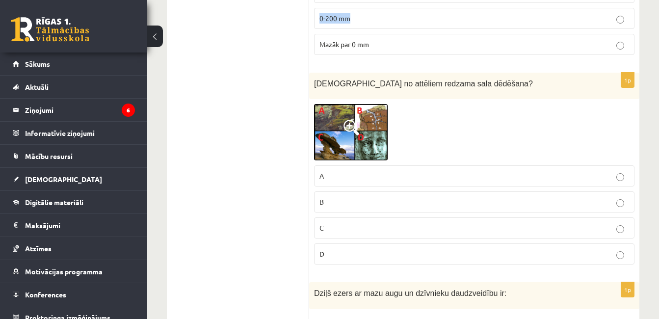
scroll to position [2934, 0]
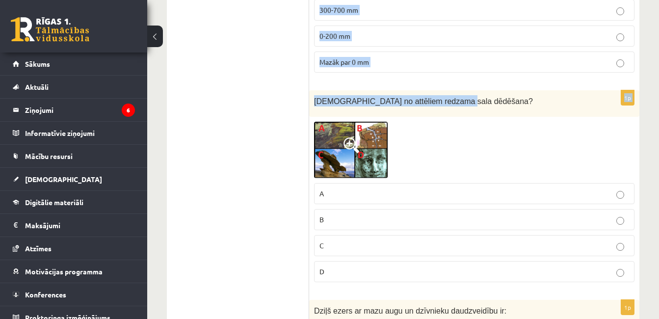
drag, startPoint x: 313, startPoint y: 35, endPoint x: 480, endPoint y: 97, distance: 177.8
copy form "Lore ipsumdo sitam co adipiscing elitsedd? eiusmodt incididu utlaboreetdol magn…"
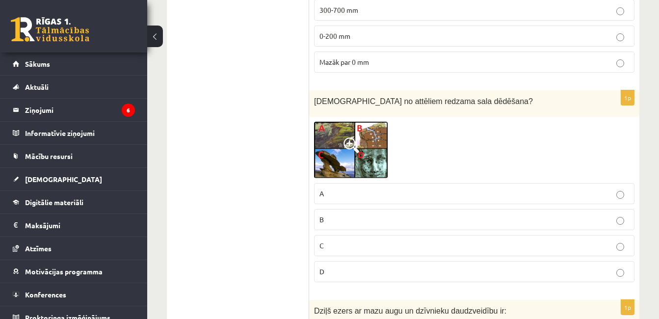
click at [335, 141] on img at bounding box center [351, 150] width 74 height 56
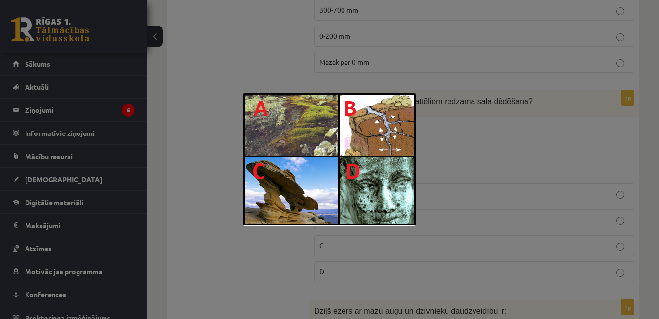
click at [193, 134] on div at bounding box center [329, 159] width 659 height 319
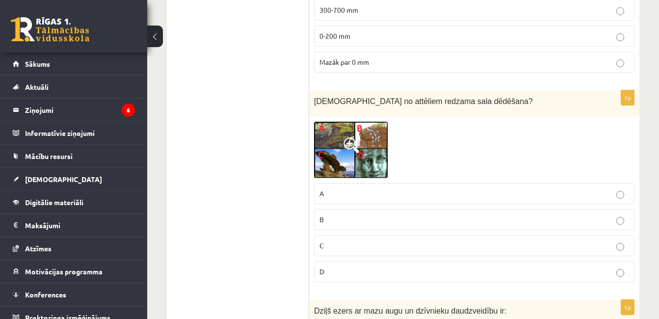
click at [358, 241] on p "C" at bounding box center [475, 246] width 310 height 10
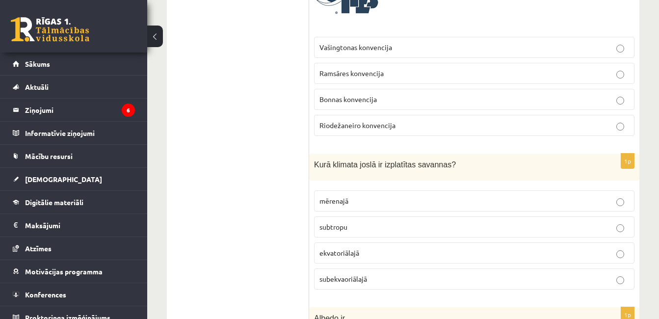
scroll to position [1756, 0]
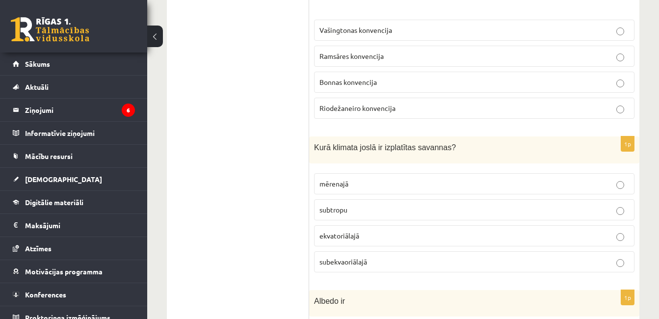
click at [358, 257] on span "subekvaoriālajā" at bounding box center [344, 261] width 48 height 9
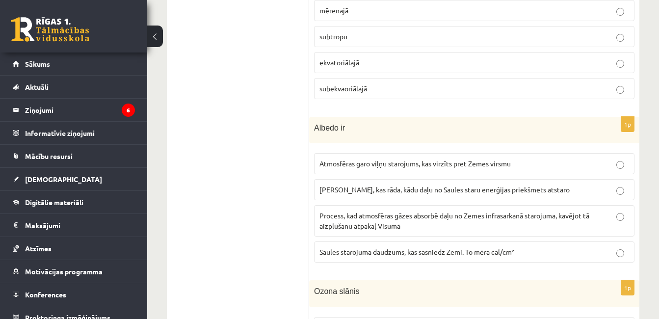
scroll to position [1952, 0]
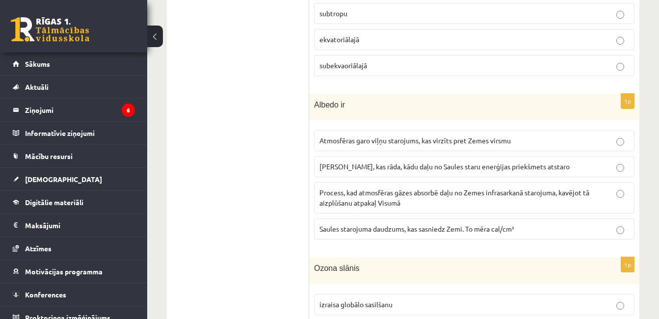
click at [340, 162] on span "[PERSON_NAME], kas rāda, kādu daļu no Saules staru enerģijas priekšmets atstaro" at bounding box center [445, 166] width 250 height 9
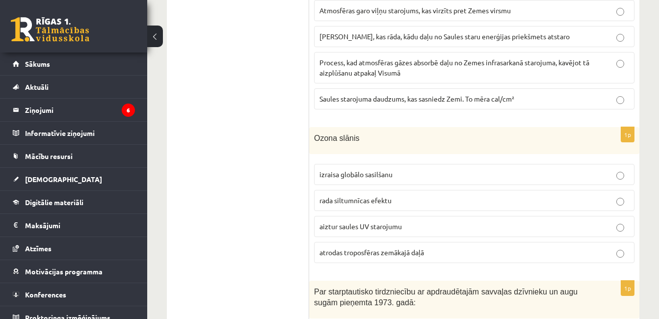
scroll to position [2100, 0]
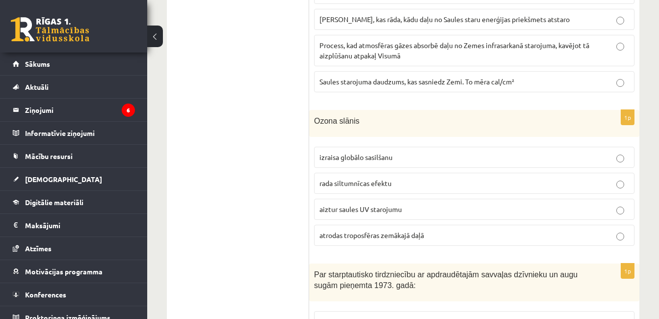
click at [345, 205] on span "aiztur saules UV starojumu" at bounding box center [361, 209] width 82 height 9
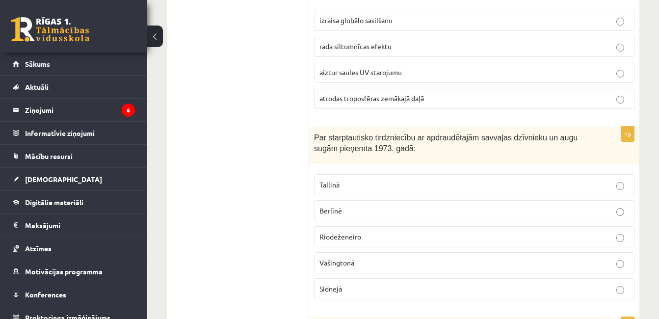
scroll to position [2247, 0]
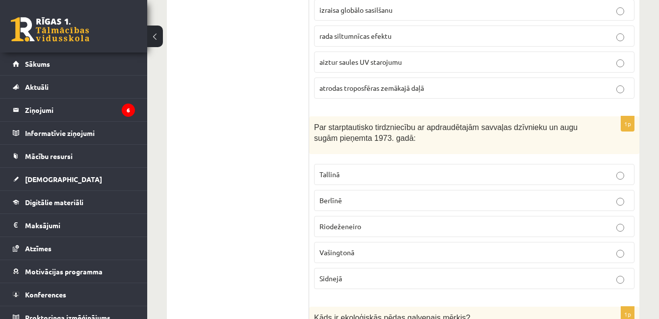
click at [358, 247] on p "Vašingtonā" at bounding box center [475, 252] width 310 height 10
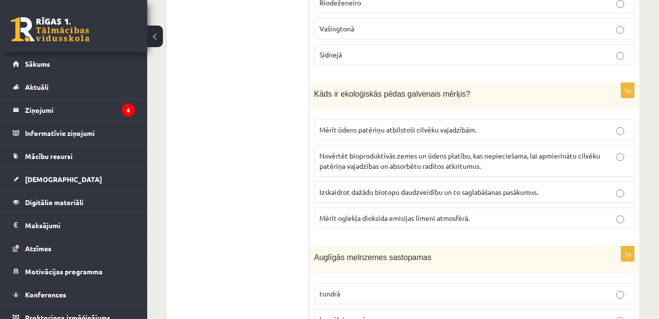
scroll to position [2492, 0]
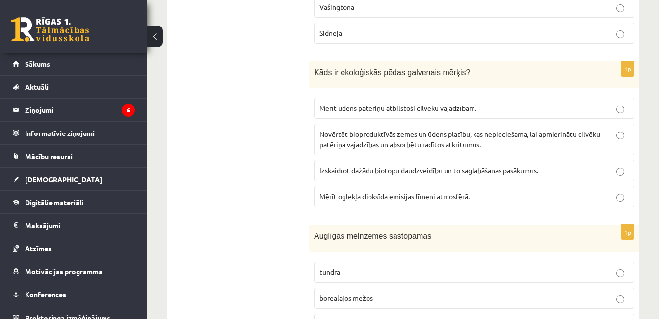
click at [345, 130] on span "Novērtēt bioproduktīvās zemes un ūdens platību, kas nepieciešama, lai apmierinā…" at bounding box center [460, 139] width 281 height 19
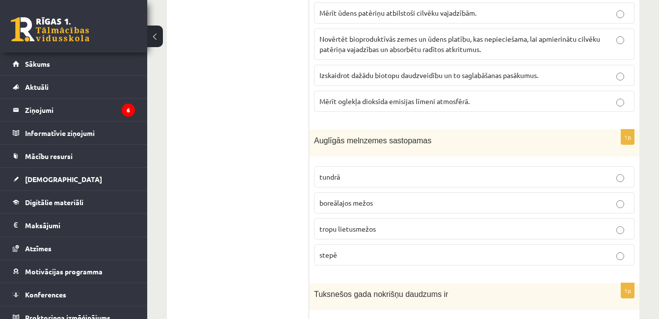
scroll to position [2591, 0]
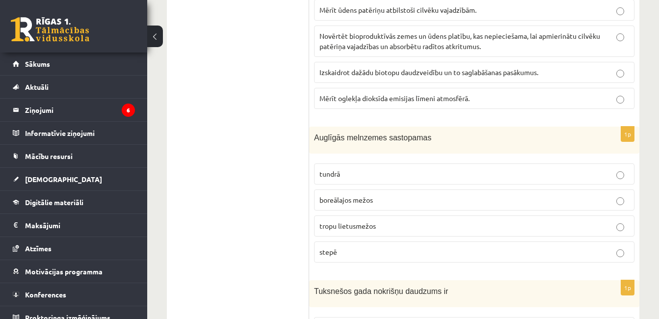
click at [359, 247] on p "stepē" at bounding box center [475, 252] width 310 height 10
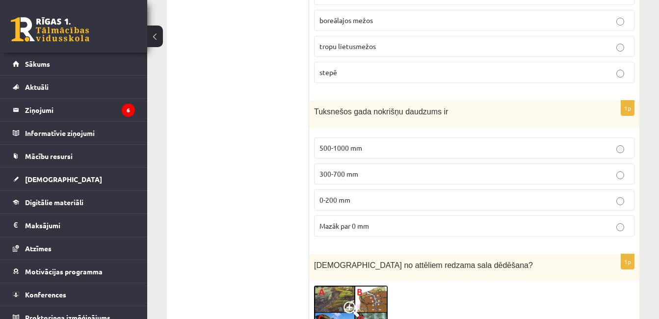
scroll to position [2787, 0]
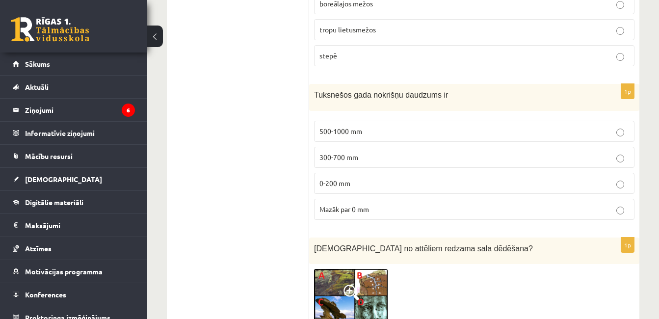
click at [338, 178] on p "0-200 mm" at bounding box center [475, 183] width 310 height 10
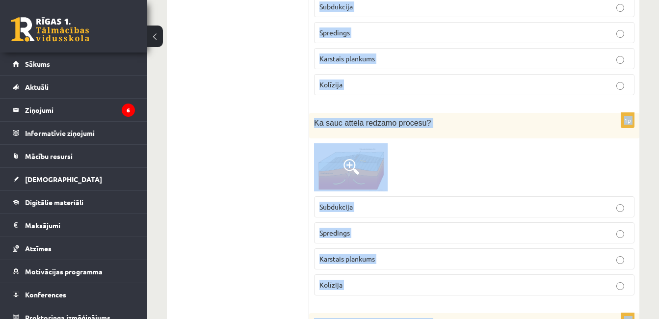
scroll to position [4435, 0]
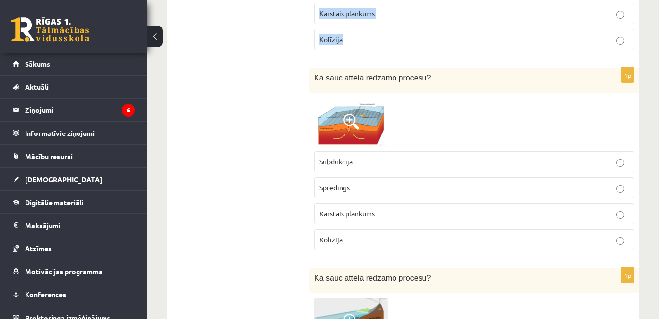
drag, startPoint x: 312, startPoint y: 105, endPoint x: 435, endPoint y: 35, distance: 141.3
copy form "Lorem ipsum do sita cons ad elitseddo eiusmodtempo in: Utlaboreet dolor Magnaal…"
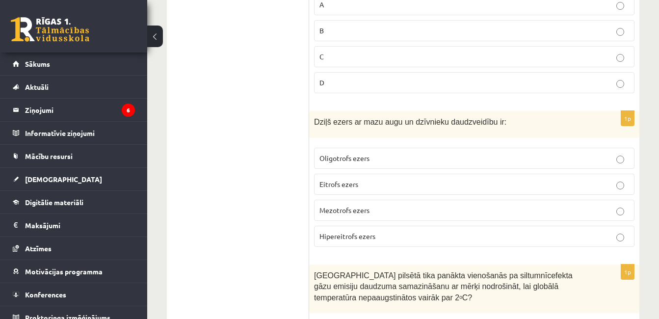
scroll to position [3158, 0]
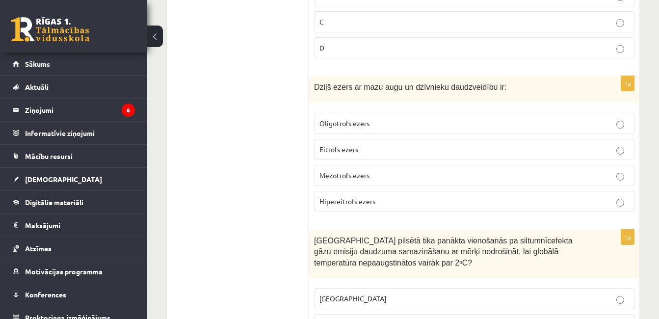
click at [339, 119] on span "Oligotrofs ezers" at bounding box center [345, 123] width 50 height 9
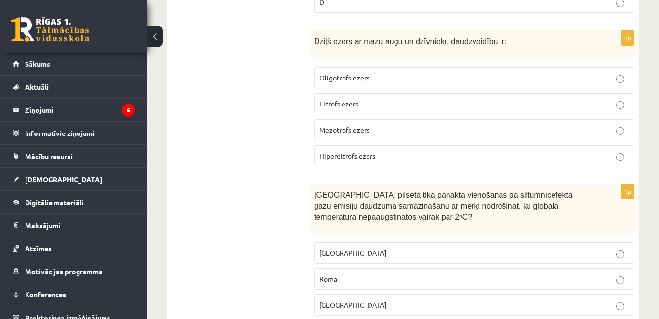
scroll to position [3256, 0]
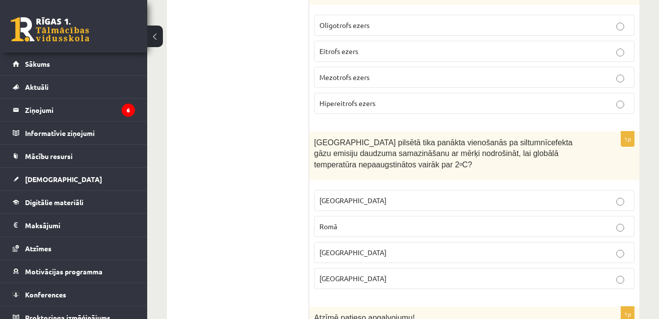
click at [346, 273] on p "[GEOGRAPHIC_DATA]" at bounding box center [475, 278] width 310 height 10
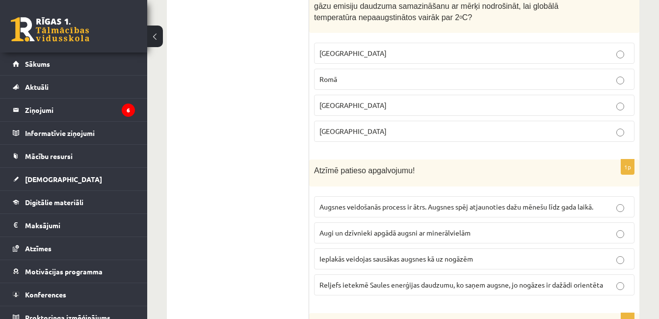
scroll to position [3453, 0]
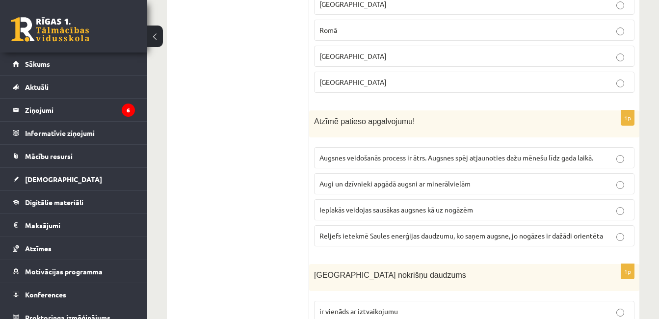
click at [385, 231] on span "Reljefs ietekmē Saules enerģijas daudzumu, ko saņem augsne, jo nogāzes ir dažād…" at bounding box center [462, 235] width 284 height 9
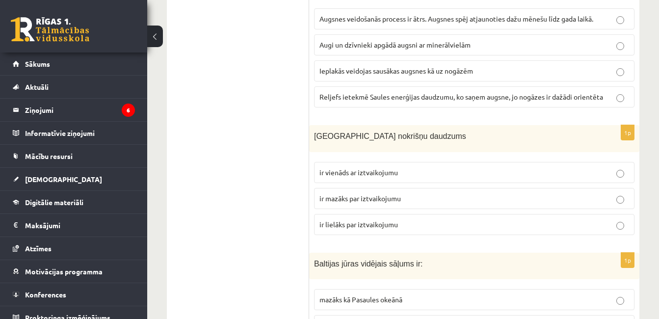
scroll to position [3600, 0]
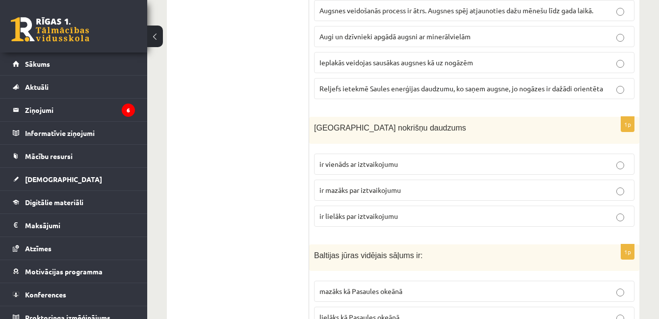
click at [349, 212] on span "ir lielāks par iztvaikojumu" at bounding box center [359, 216] width 79 height 9
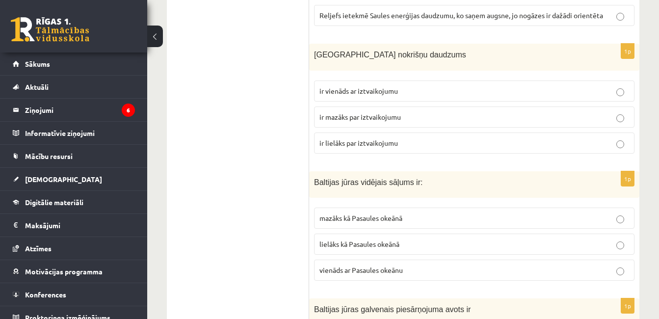
scroll to position [3698, 0]
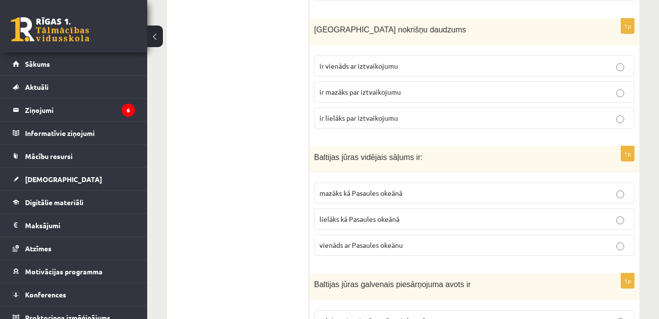
click at [362, 189] on span "mazāks kā Pasaules okeānā" at bounding box center [361, 193] width 83 height 9
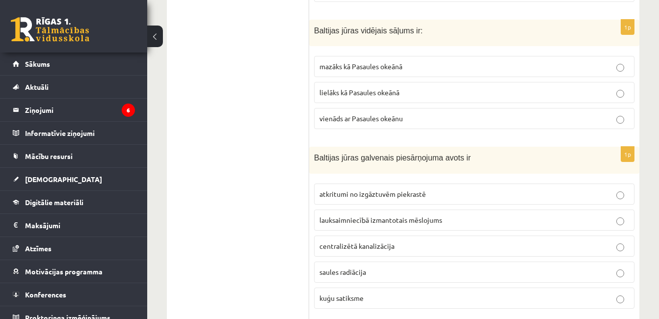
scroll to position [3846, 0]
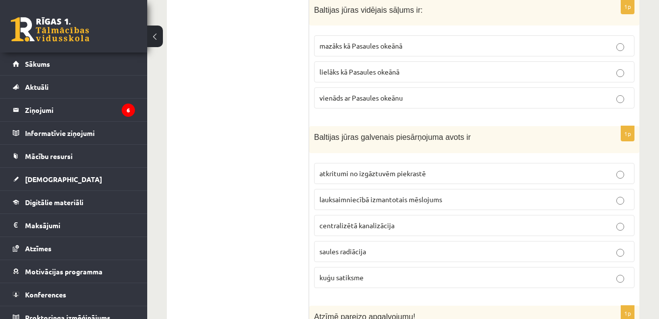
click at [356, 194] on p "lauksaimniecībā izmantotais mēslojums" at bounding box center [475, 199] width 310 height 10
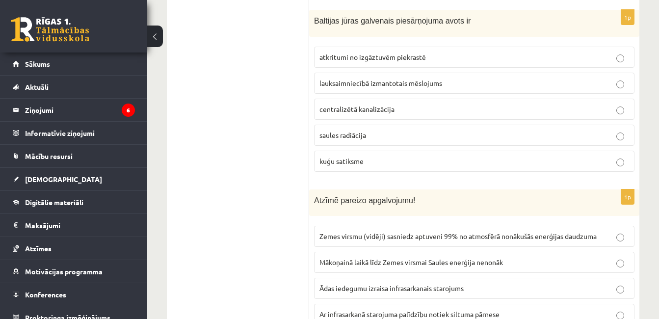
scroll to position [3993, 0]
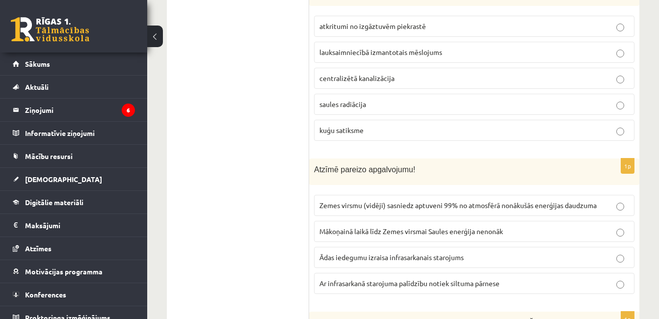
click at [352, 279] on span "Ar infrasarkanā starojuma palīdzību notiek siltuma pārnese" at bounding box center [410, 283] width 180 height 9
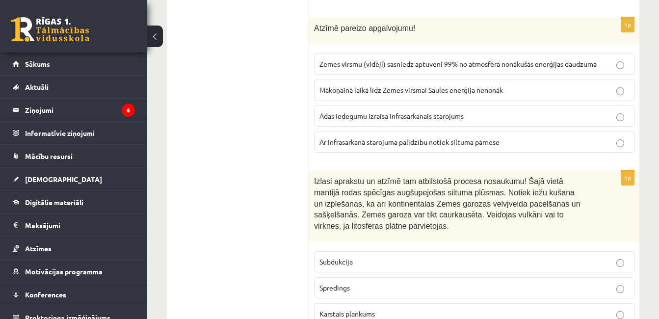
scroll to position [4189, 0]
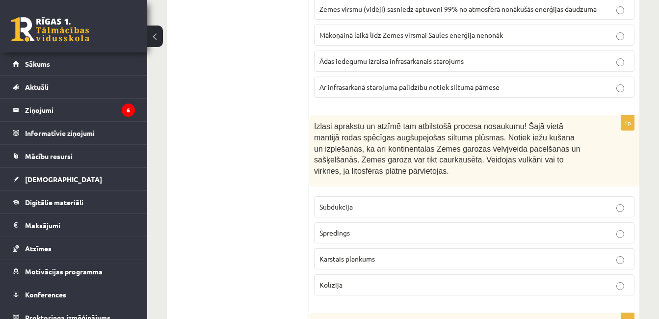
click at [339, 248] on label "Karstais plankums" at bounding box center [474, 258] width 321 height 21
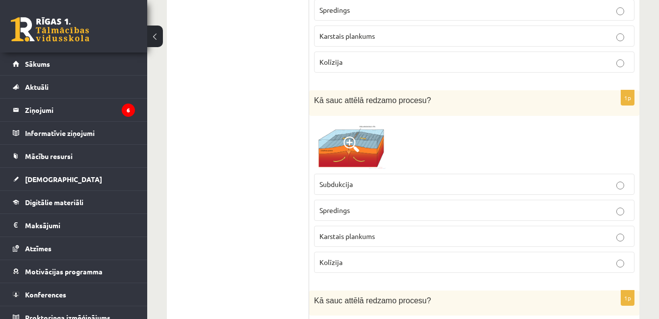
scroll to position [4435, 0]
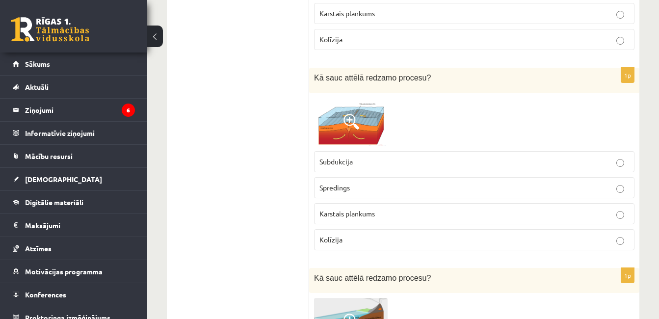
click at [363, 118] on img at bounding box center [351, 122] width 74 height 48
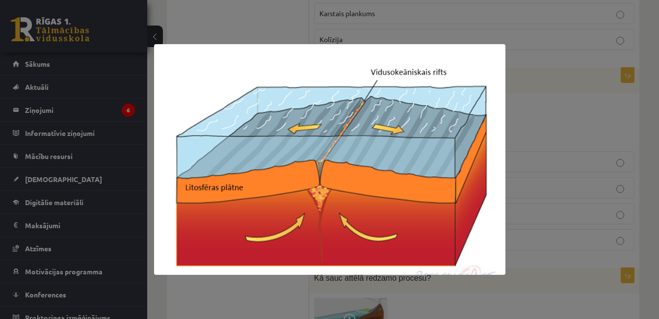
click at [523, 117] on div at bounding box center [329, 159] width 659 height 319
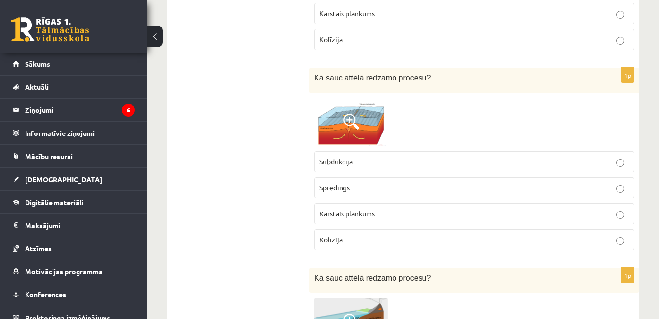
click at [374, 99] on img at bounding box center [351, 122] width 74 height 48
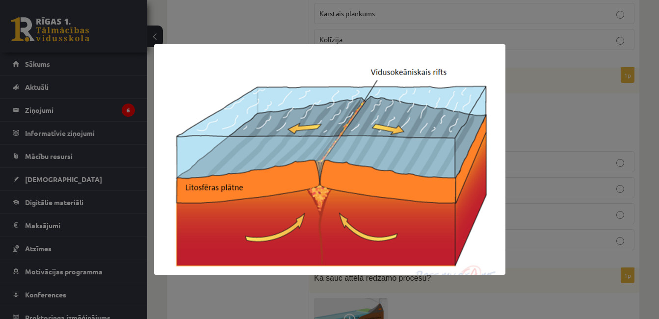
click at [537, 128] on div at bounding box center [329, 159] width 659 height 319
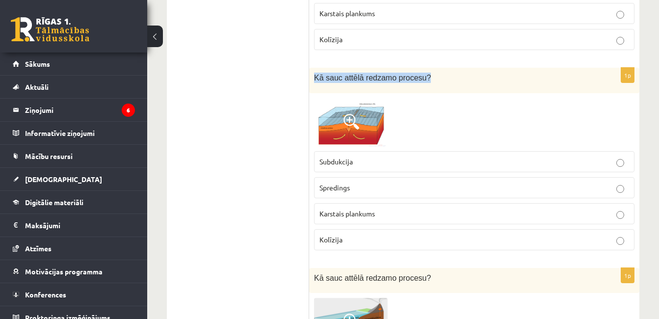
drag, startPoint x: 312, startPoint y: 55, endPoint x: 419, endPoint y: 57, distance: 106.6
click at [419, 68] on div "Kā sauc attēlā redzamo procesu?" at bounding box center [474, 80] width 330 height 25
copy span "Kā sauc attēlā redzamo procesu?"
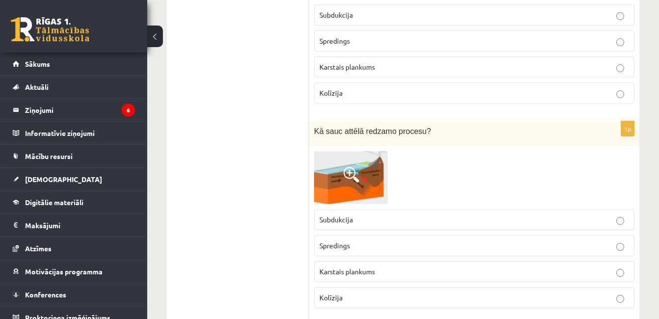
scroll to position [4582, 0]
click at [356, 166] on span at bounding box center [352, 174] width 16 height 16
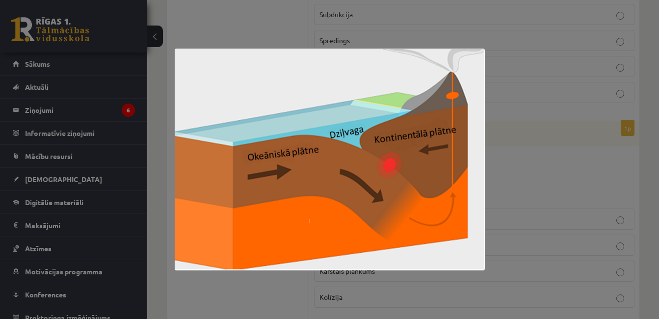
click at [317, 23] on div at bounding box center [329, 159] width 659 height 319
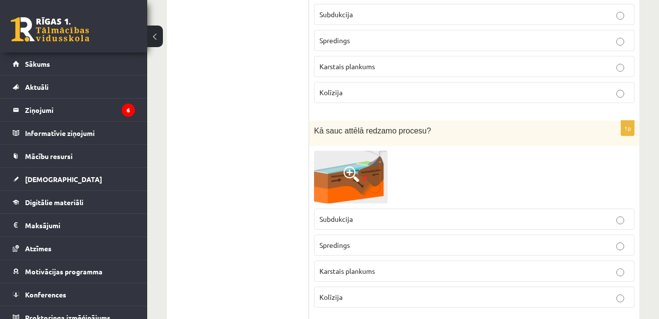
click at [324, 36] on span "Spredings" at bounding box center [335, 40] width 30 height 9
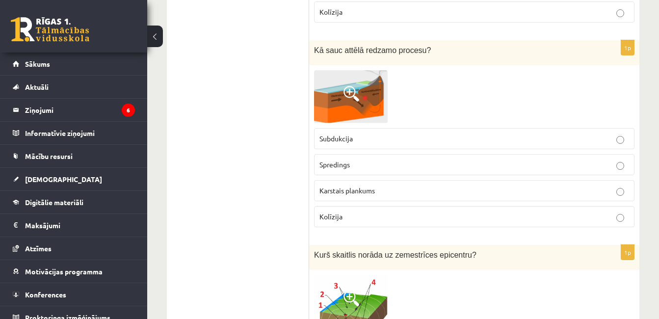
scroll to position [4680, 0]
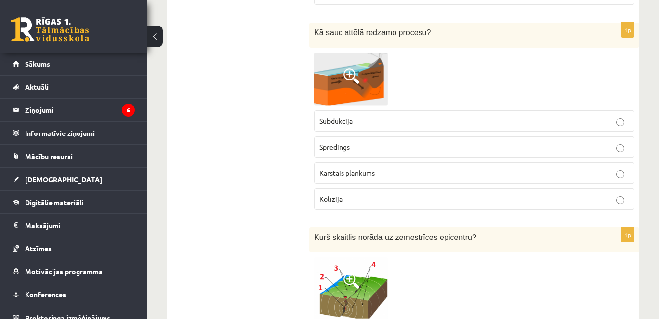
click at [386, 116] on p "Subdukcija" at bounding box center [475, 121] width 310 height 10
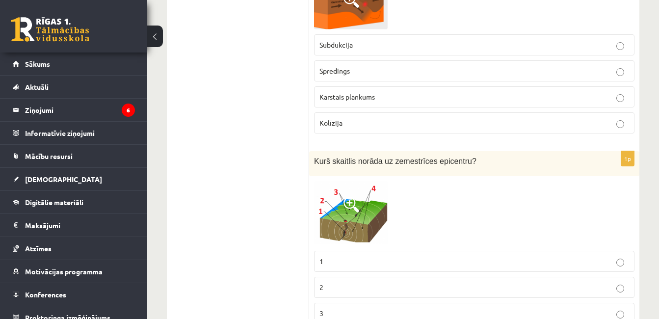
scroll to position [4778, 0]
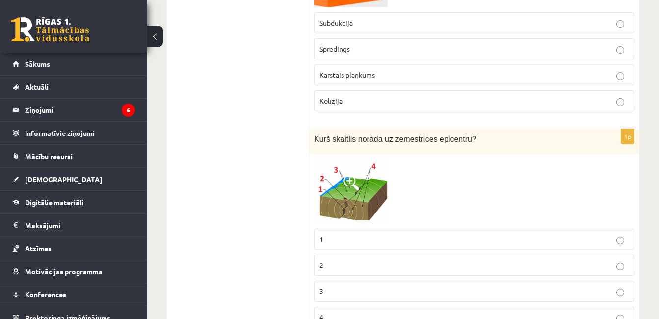
click at [356, 175] on img at bounding box center [351, 191] width 74 height 65
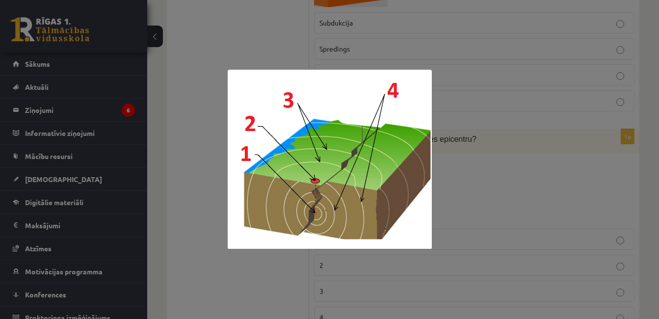
click at [465, 168] on div at bounding box center [329, 159] width 659 height 319
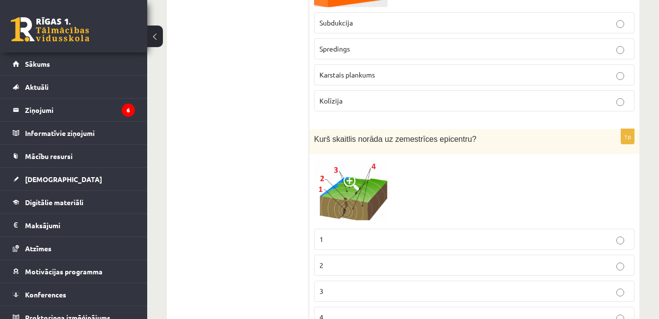
click at [359, 260] on p "2" at bounding box center [475, 265] width 310 height 10
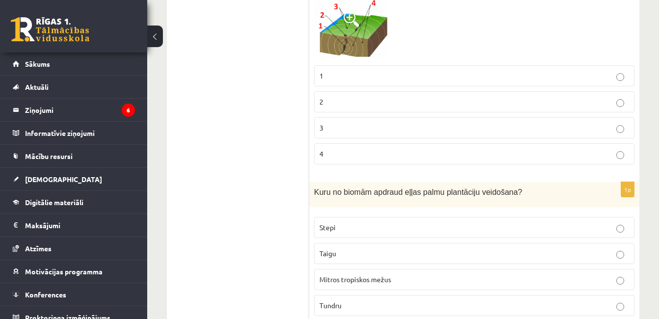
scroll to position [4955, 0]
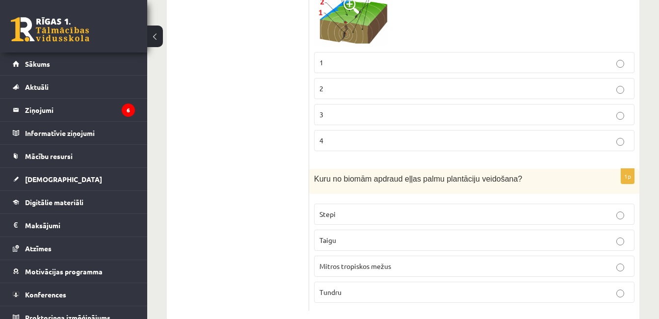
click at [362, 262] on span "Mitros tropiskos mežus" at bounding box center [356, 266] width 72 height 9
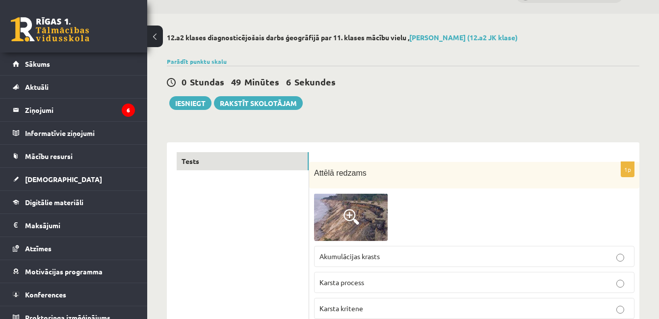
scroll to position [0, 0]
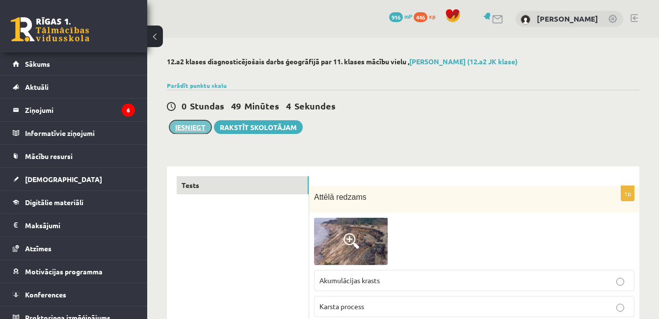
click at [191, 127] on button "Iesniegt" at bounding box center [190, 127] width 42 height 14
